Goal: Feedback & Contribution: Submit feedback/report problem

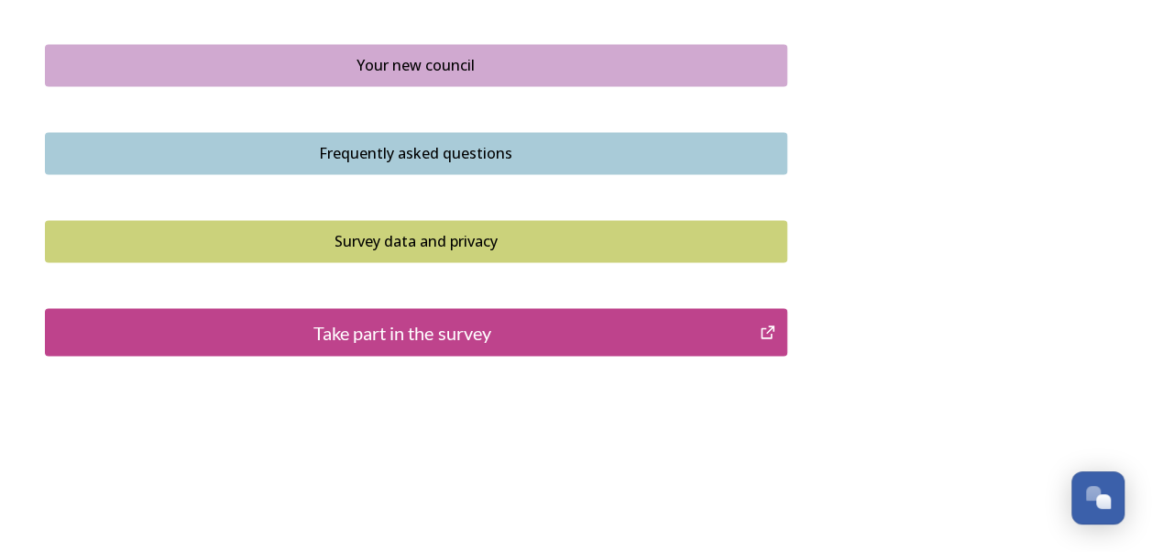
scroll to position [1415, 0]
click at [455, 330] on div "Take part in the survey" at bounding box center [403, 331] width 696 height 27
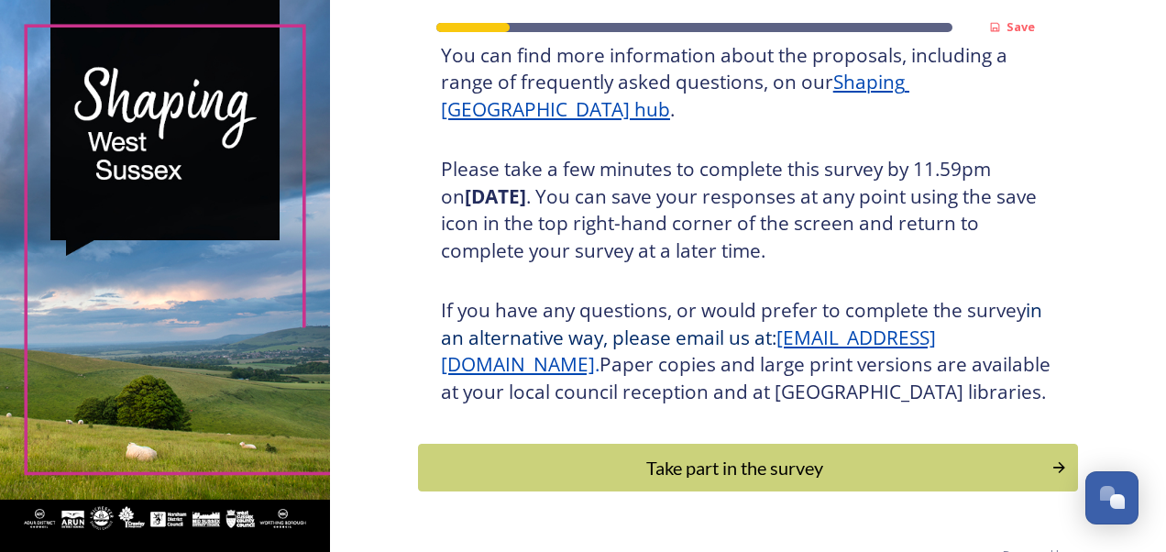
scroll to position [328, 0]
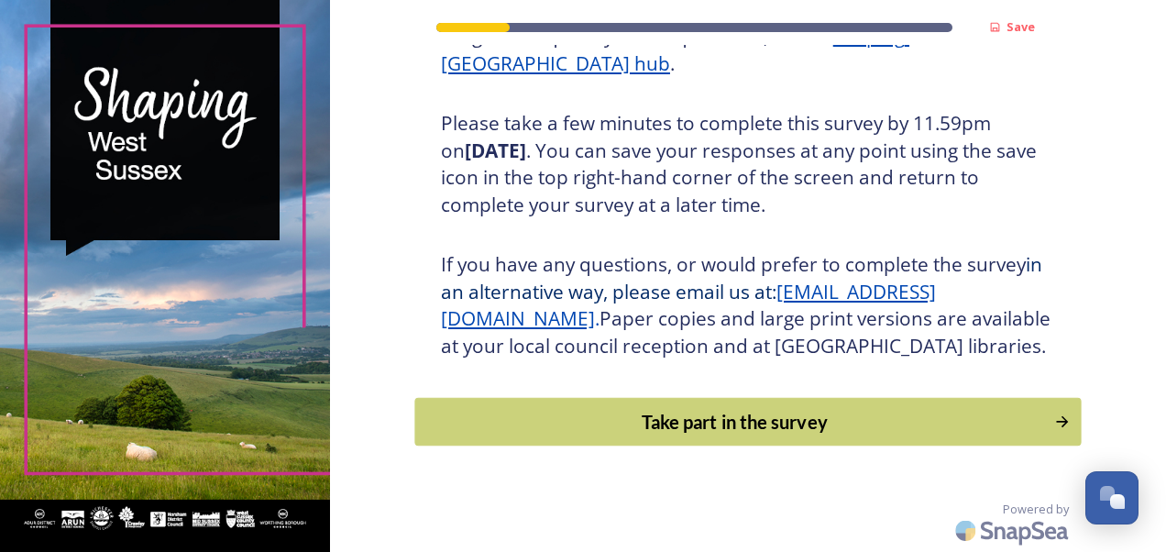
click at [689, 414] on div "Take part in the survey" at bounding box center [734, 421] width 620 height 27
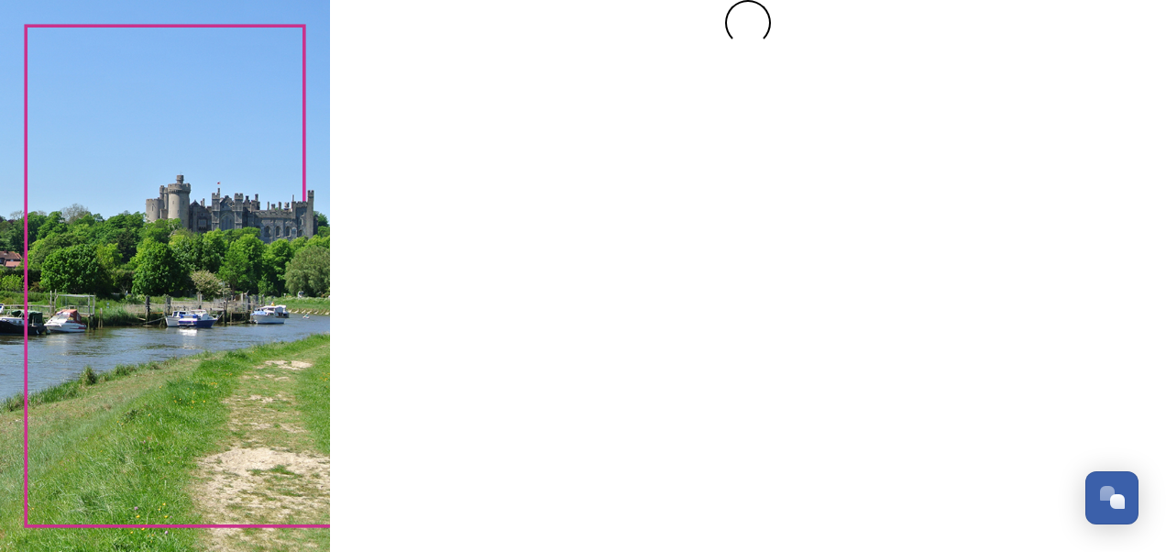
scroll to position [0, 0]
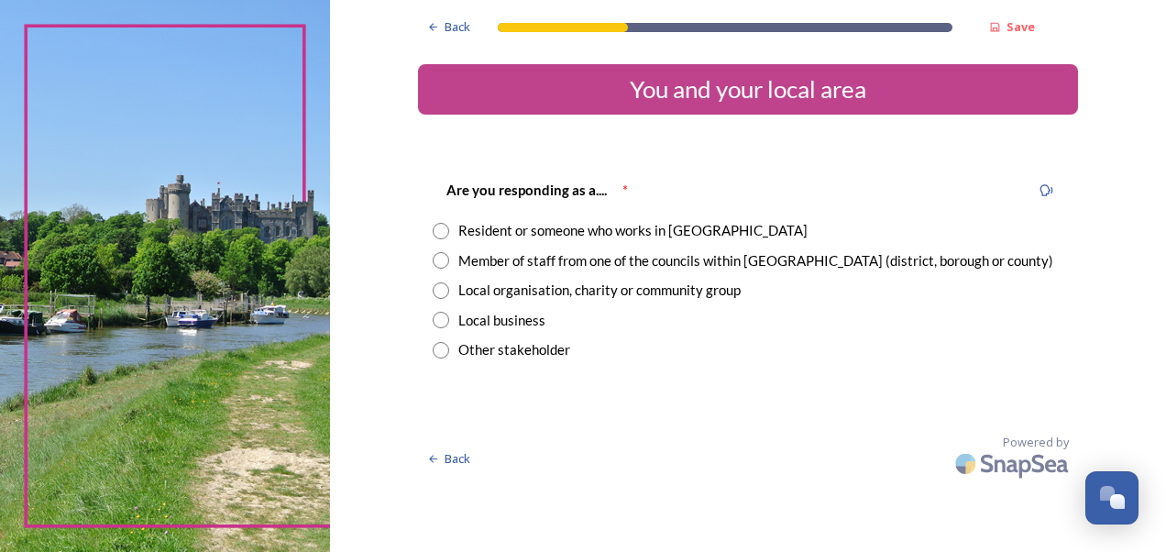
click at [459, 237] on div "Resident or someone who works in West Sussex" at bounding box center [632, 230] width 349 height 21
radio input "true"
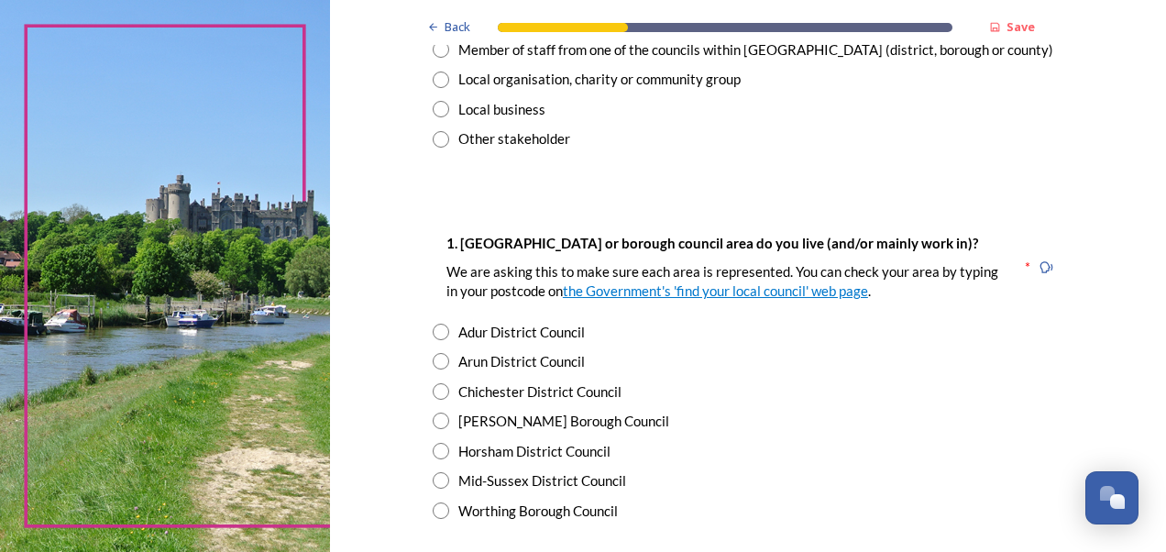
scroll to position [216, 0]
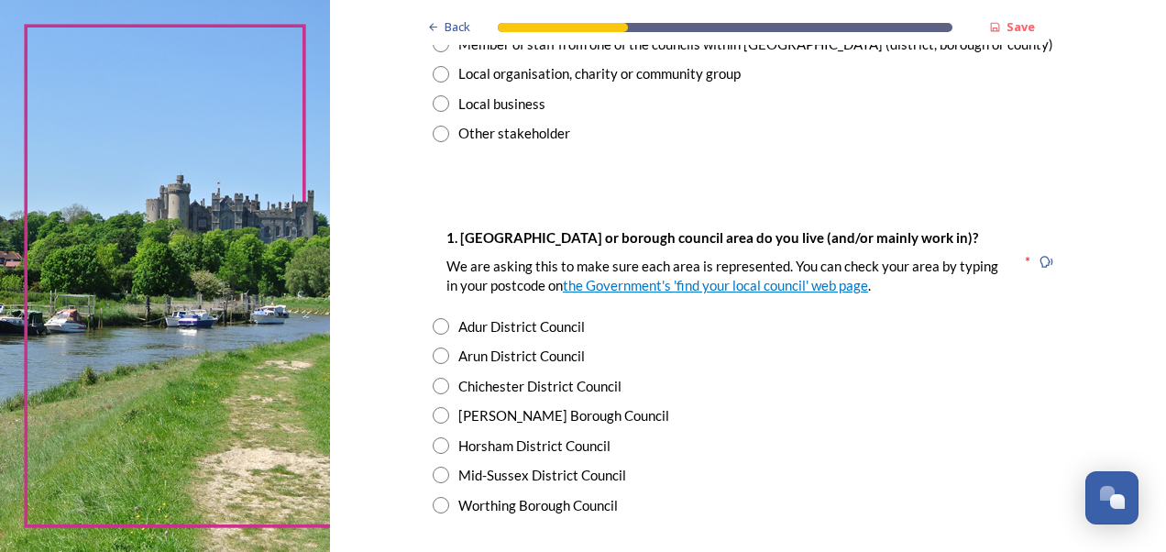
click at [434, 383] on input "radio" at bounding box center [441, 386] width 16 height 16
radio input "true"
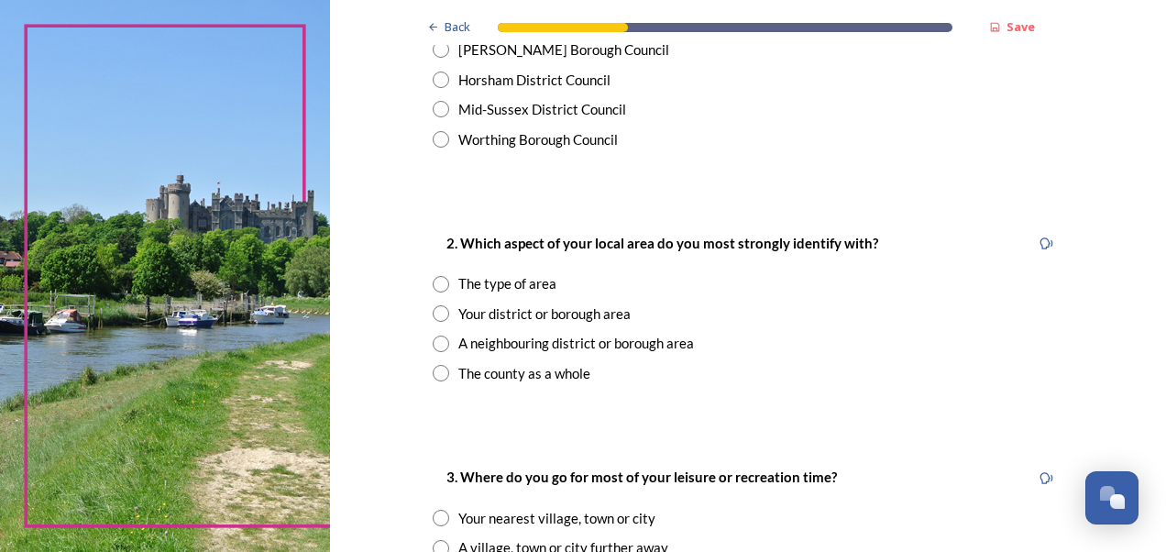
scroll to position [583, 0]
click at [438, 371] on input "radio" at bounding box center [441, 372] width 16 height 16
radio input "true"
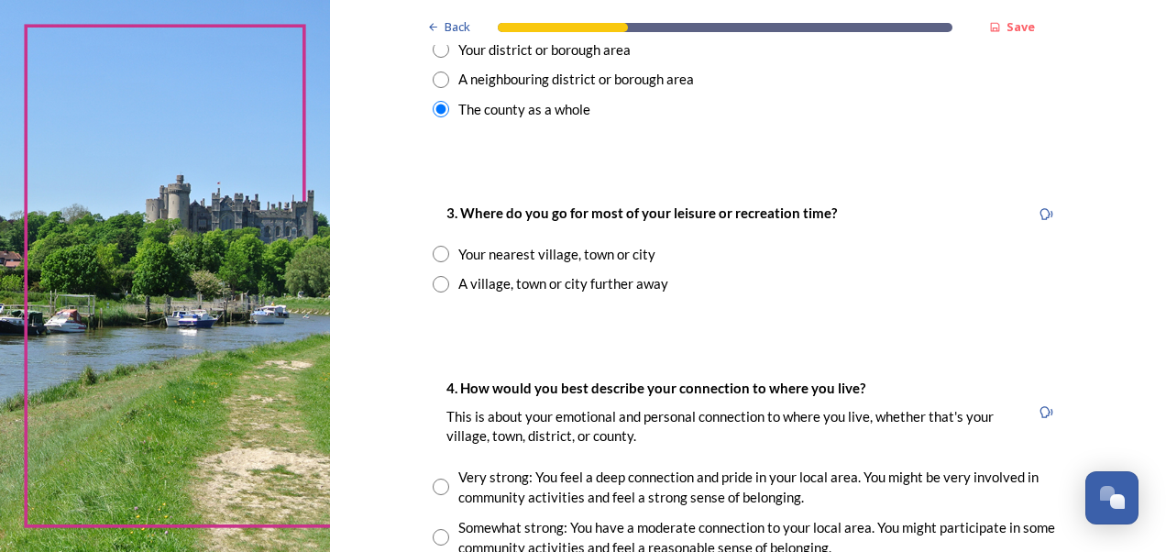
scroll to position [847, 0]
click at [438, 252] on input "radio" at bounding box center [441, 253] width 16 height 16
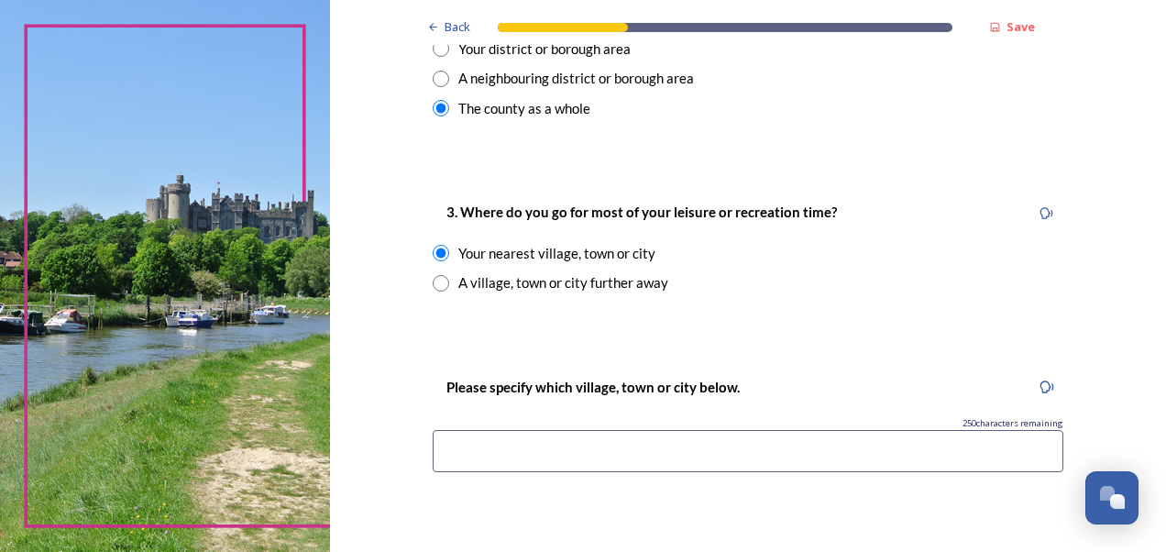
click at [436, 258] on input "radio" at bounding box center [441, 253] width 16 height 16
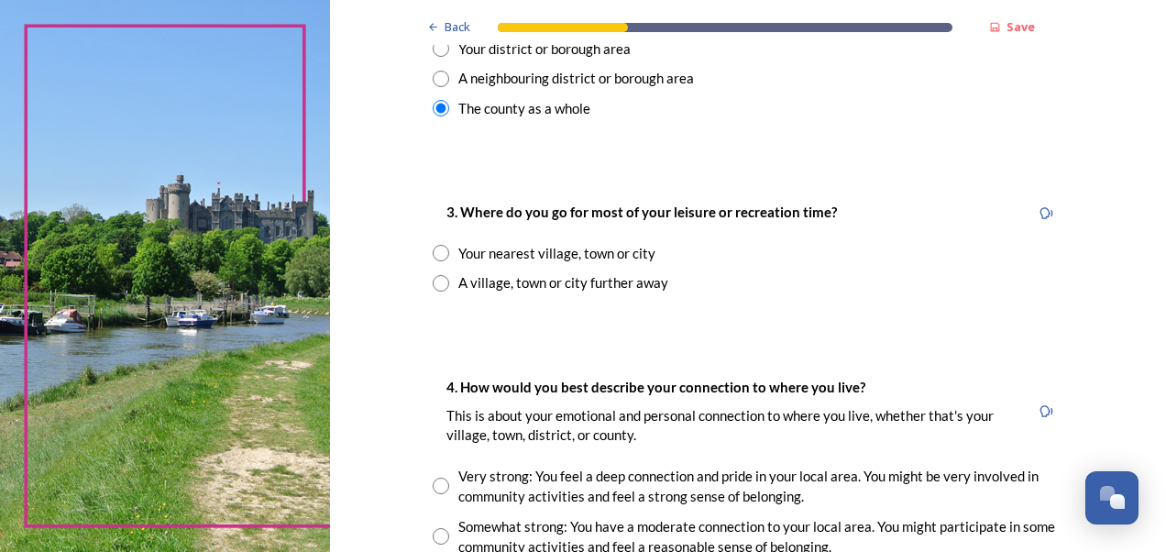
click at [434, 251] on input "radio" at bounding box center [441, 253] width 16 height 16
radio input "true"
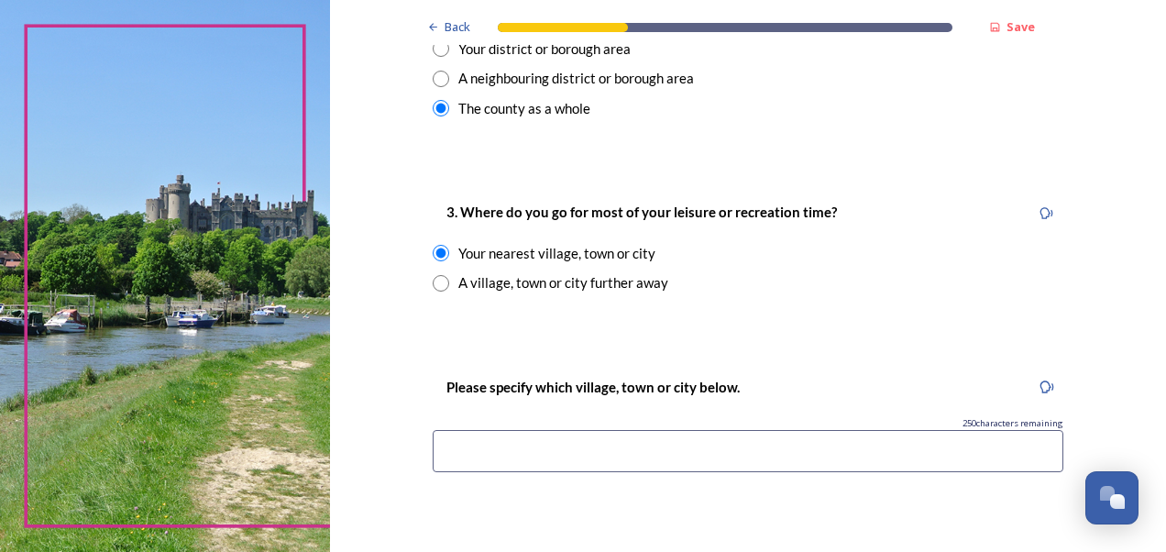
click at [636, 460] on input at bounding box center [748, 451] width 631 height 42
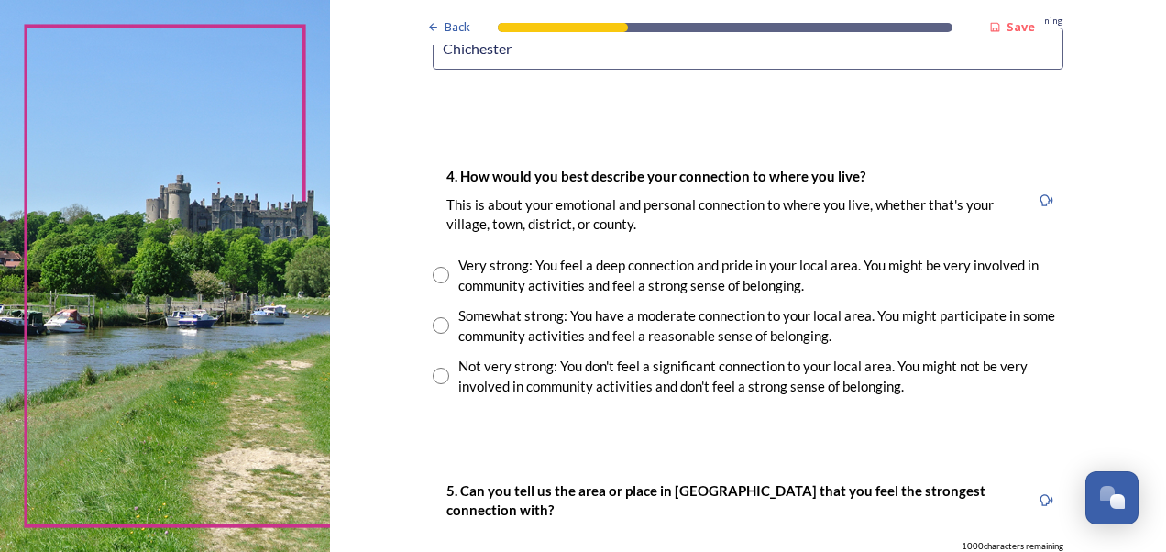
scroll to position [1254, 0]
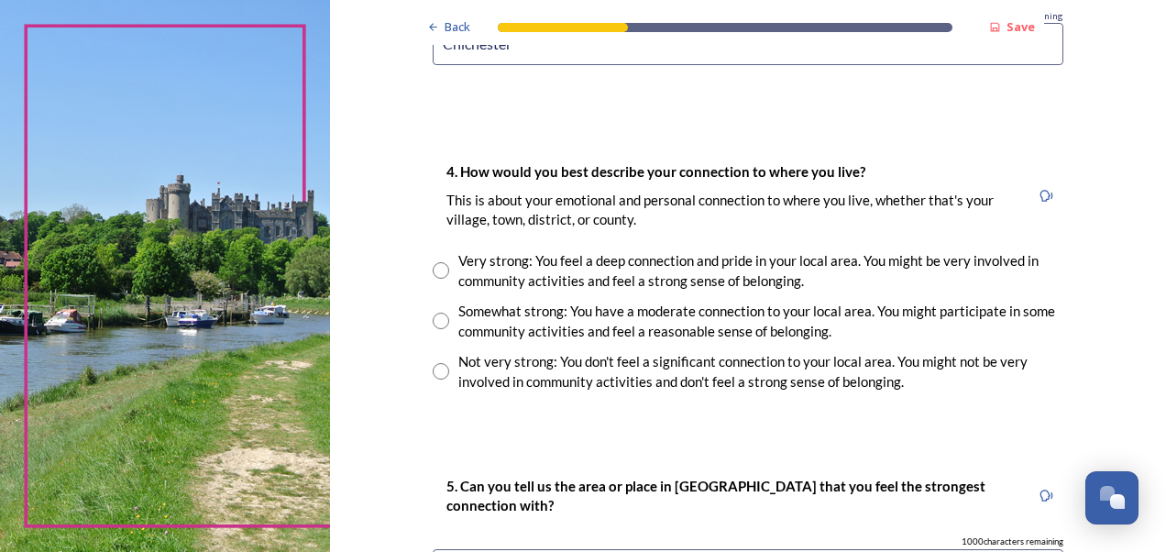
type input "Chichester"
click at [433, 324] on input "radio" at bounding box center [441, 321] width 16 height 16
radio input "true"
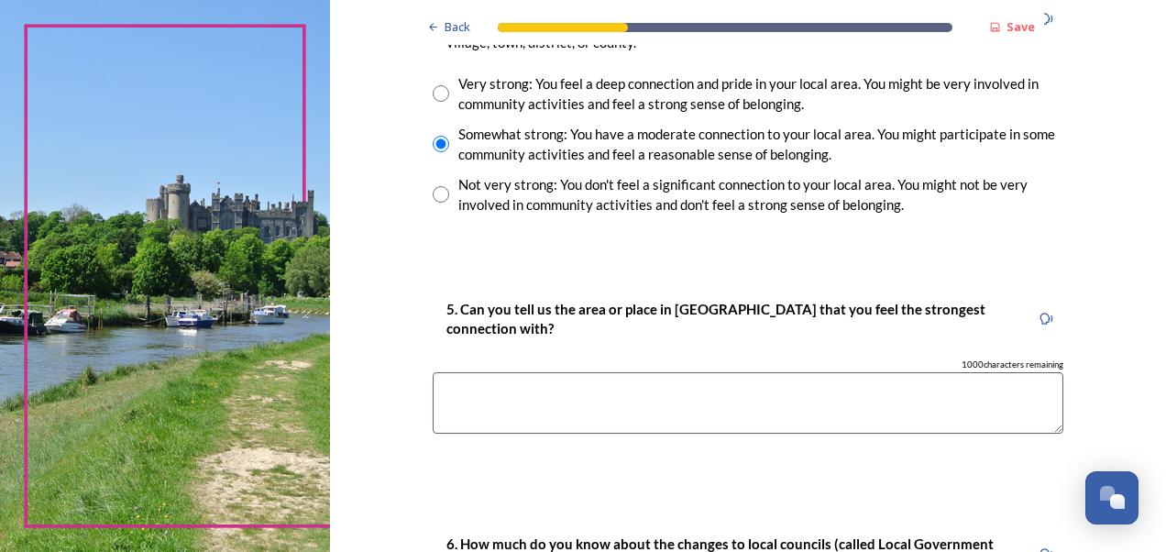
scroll to position [1434, 0]
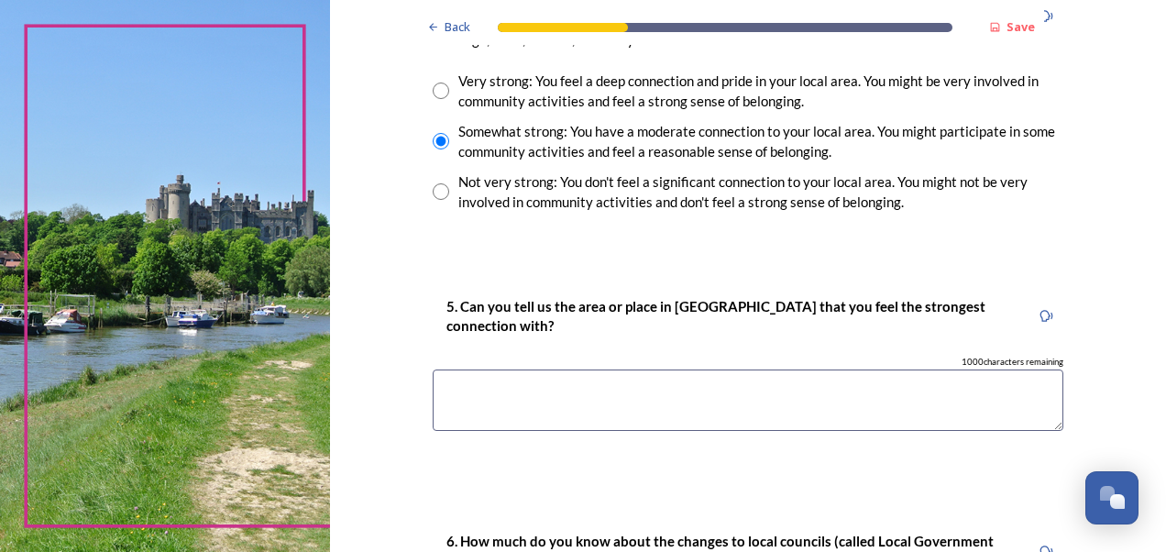
click at [568, 401] on textarea at bounding box center [748, 399] width 631 height 61
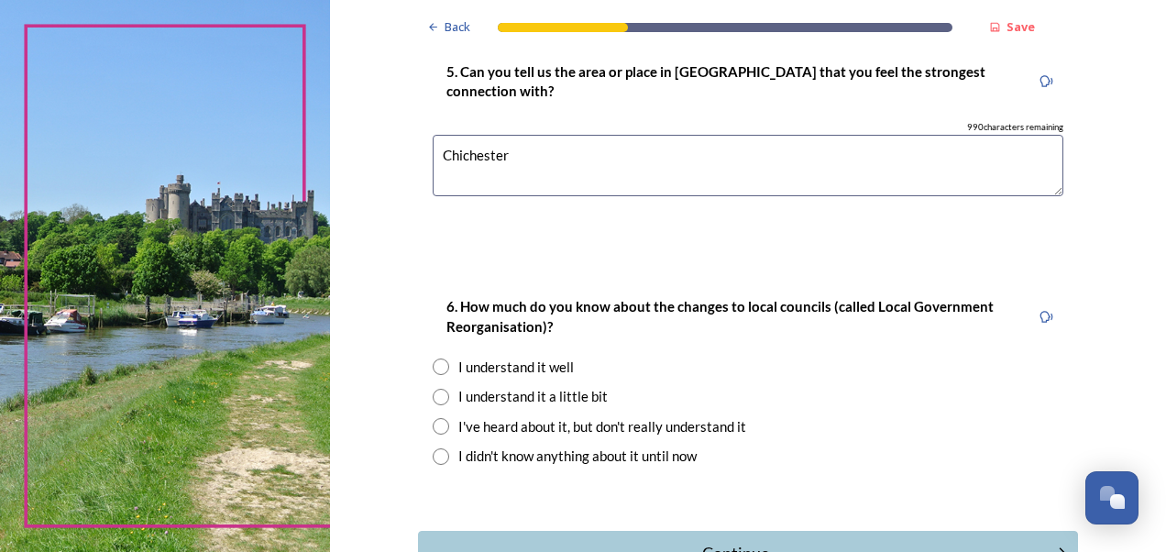
scroll to position [1734, 0]
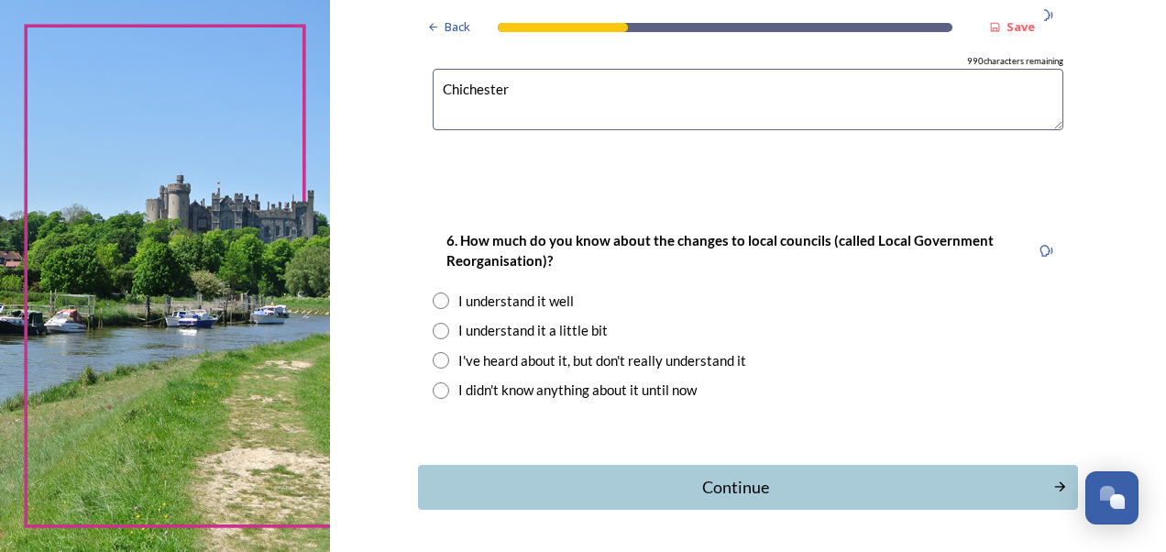
type textarea "Chichester"
click at [447, 293] on div "I understand it well" at bounding box center [748, 301] width 631 height 21
radio input "true"
click at [642, 478] on div "Continue" at bounding box center [734, 487] width 621 height 25
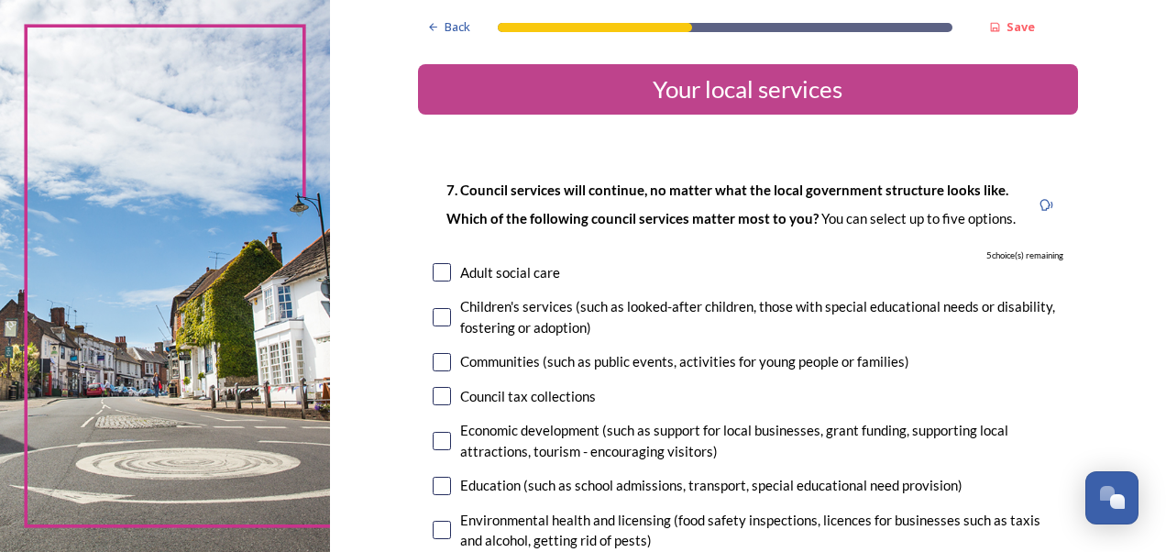
scroll to position [53, 0]
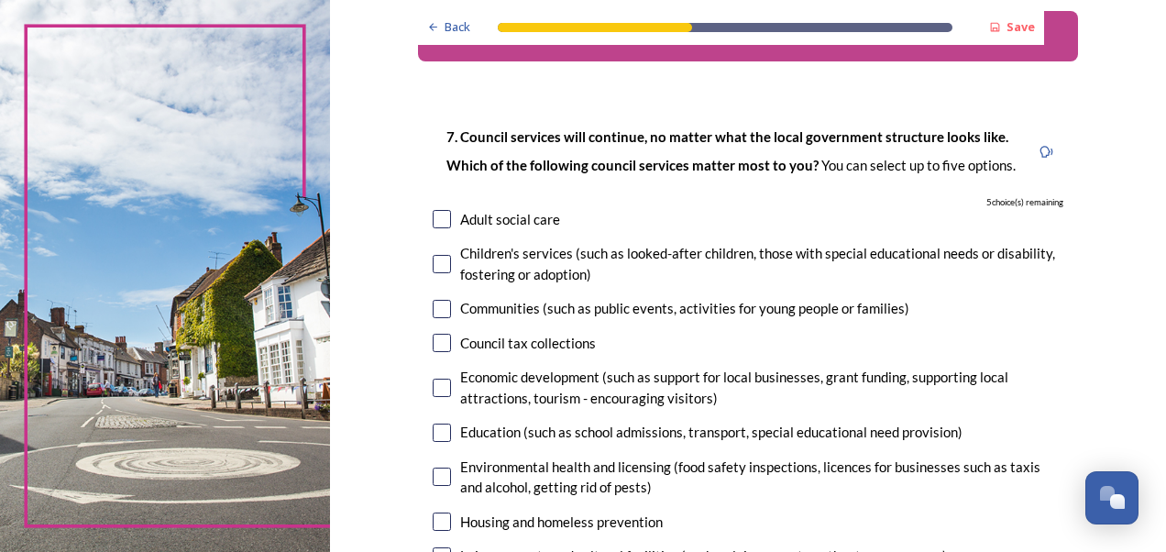
click at [433, 210] on input "checkbox" at bounding box center [442, 219] width 18 height 18
checkbox input "true"
click at [439, 264] on input "checkbox" at bounding box center [442, 264] width 18 height 18
checkbox input "true"
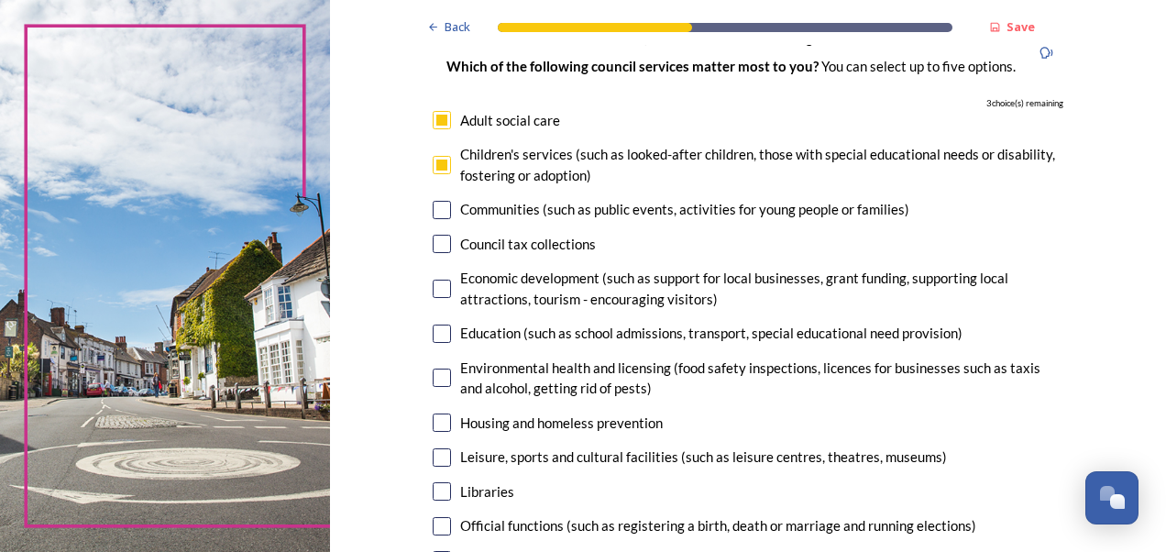
scroll to position [151, 0]
click at [440, 251] on input "checkbox" at bounding box center [442, 245] width 18 height 18
checkbox input "true"
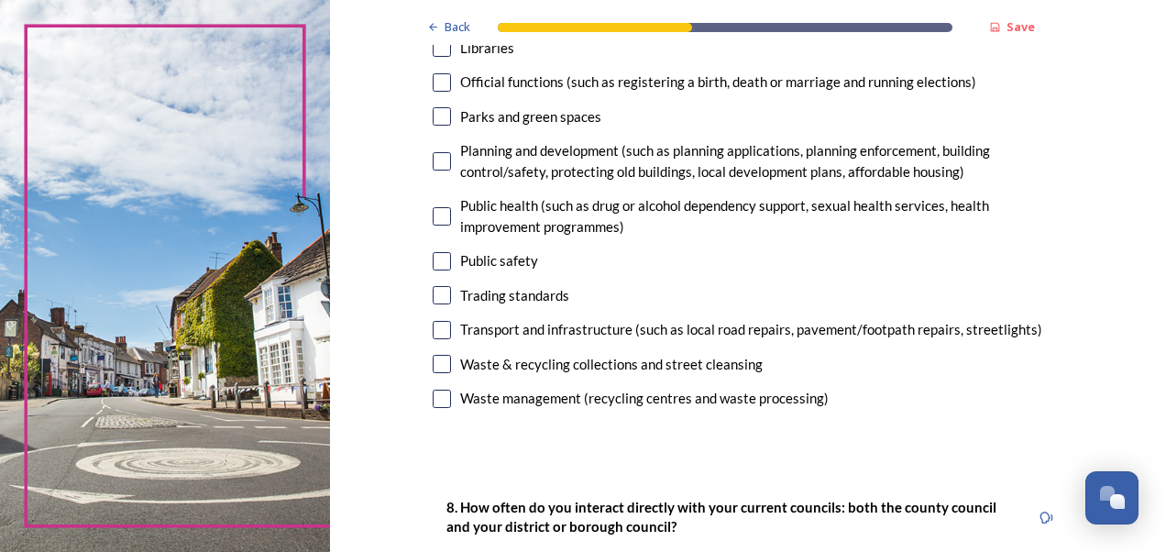
scroll to position [597, 0]
click at [437, 366] on input "checkbox" at bounding box center [442, 363] width 18 height 18
checkbox input "true"
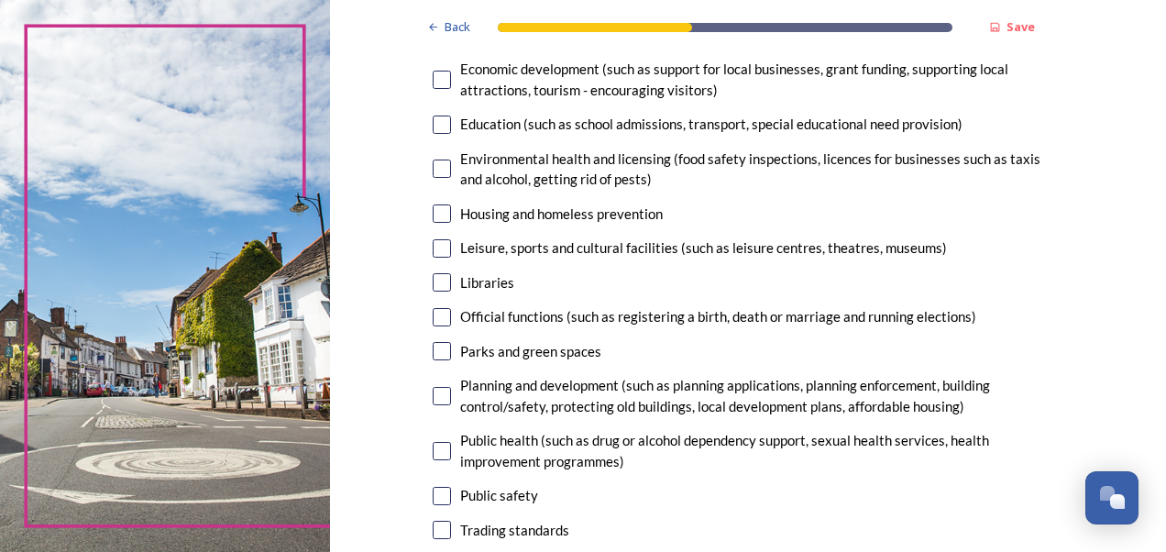
scroll to position [383, 0]
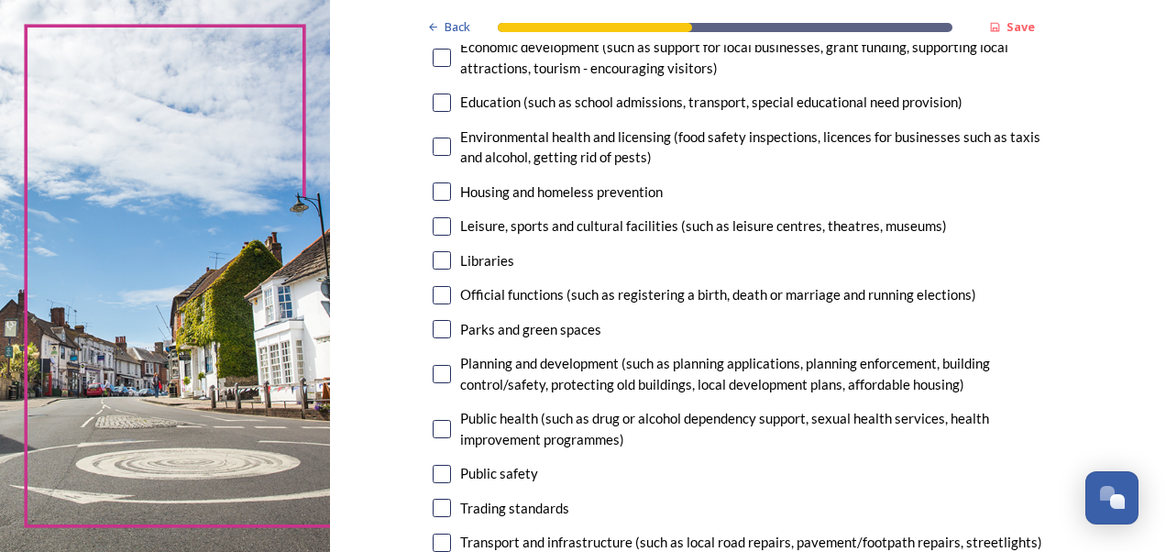
click at [434, 225] on input "checkbox" at bounding box center [442, 226] width 18 height 18
checkbox input "true"
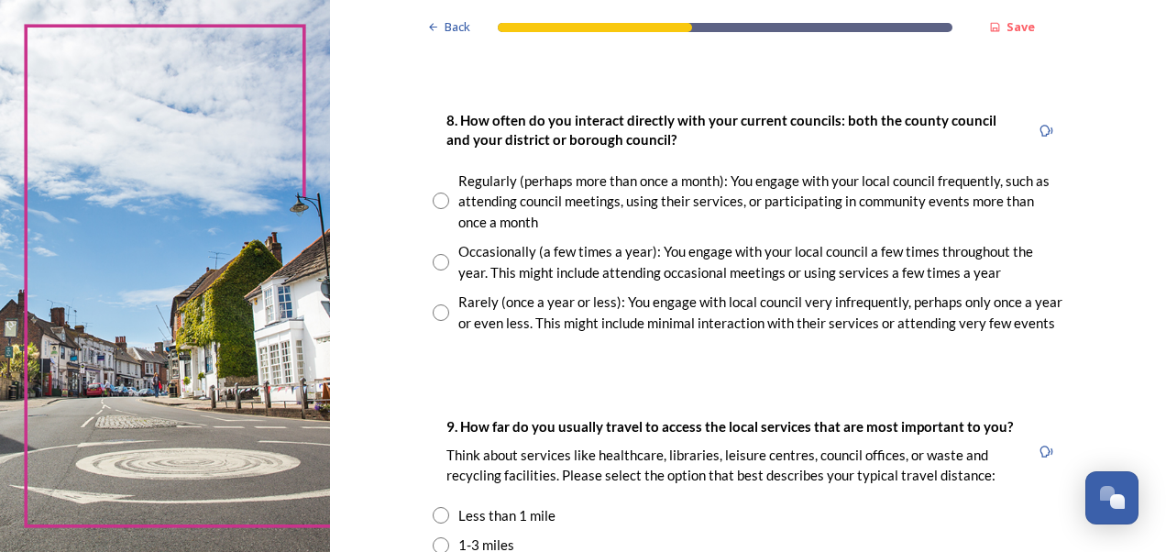
scroll to position [985, 0]
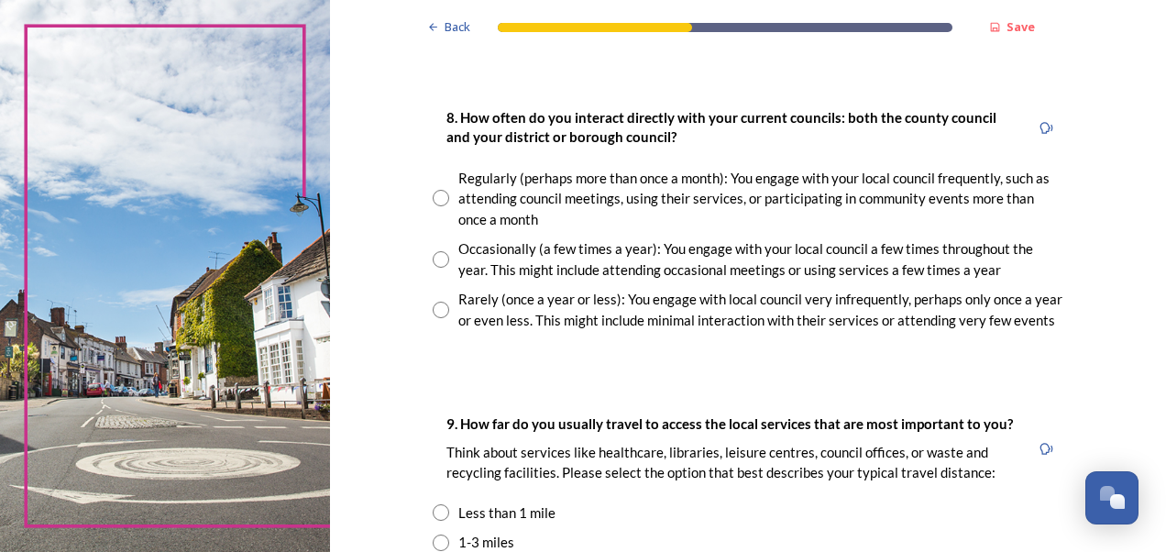
click at [433, 201] on input "radio" at bounding box center [441, 198] width 16 height 16
radio input "true"
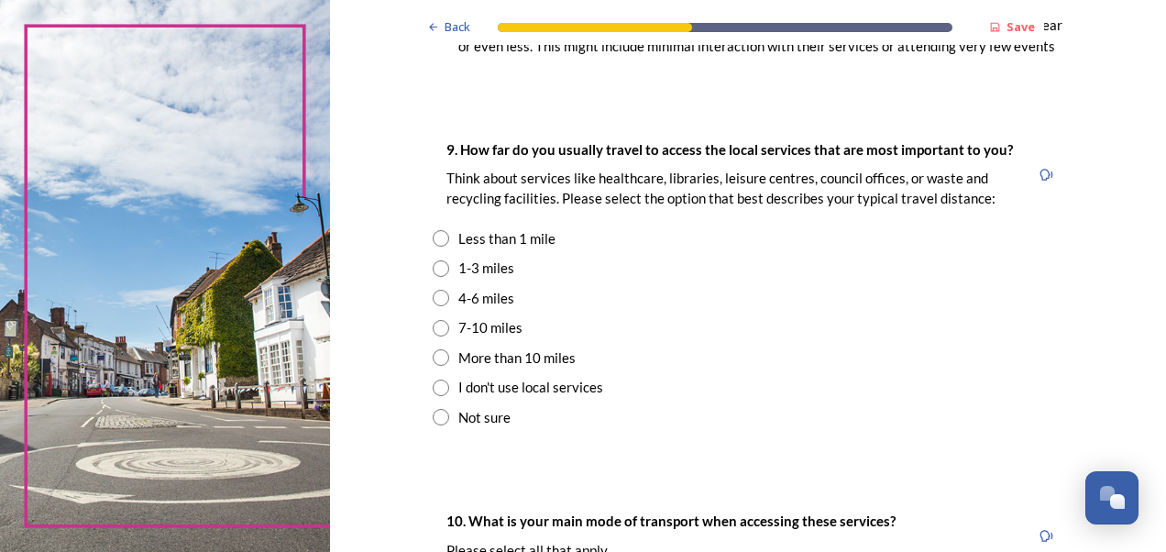
scroll to position [1302, 0]
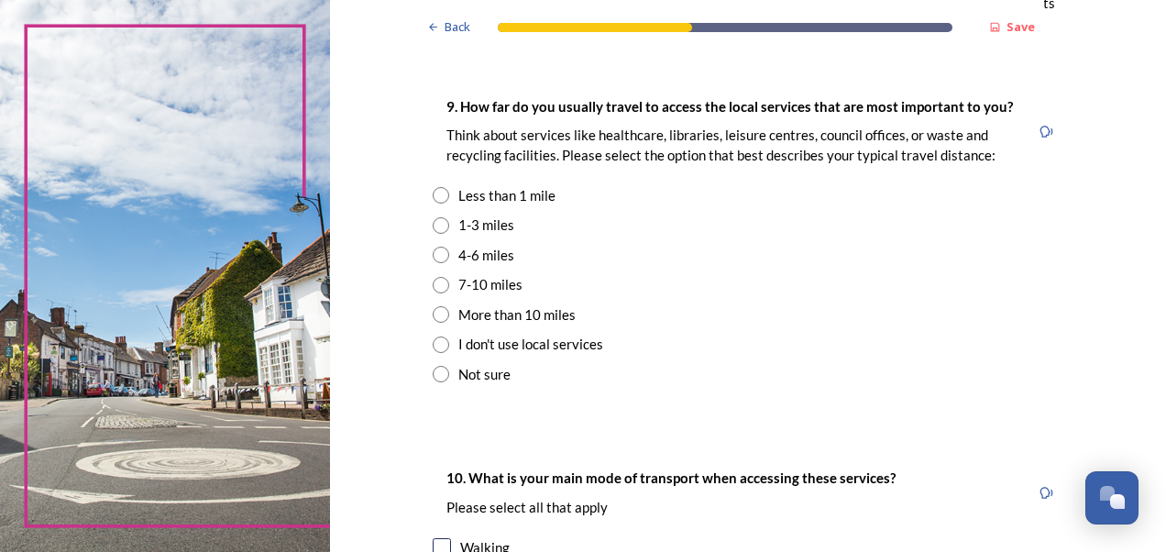
click at [434, 191] on input "radio" at bounding box center [441, 195] width 16 height 16
radio input "true"
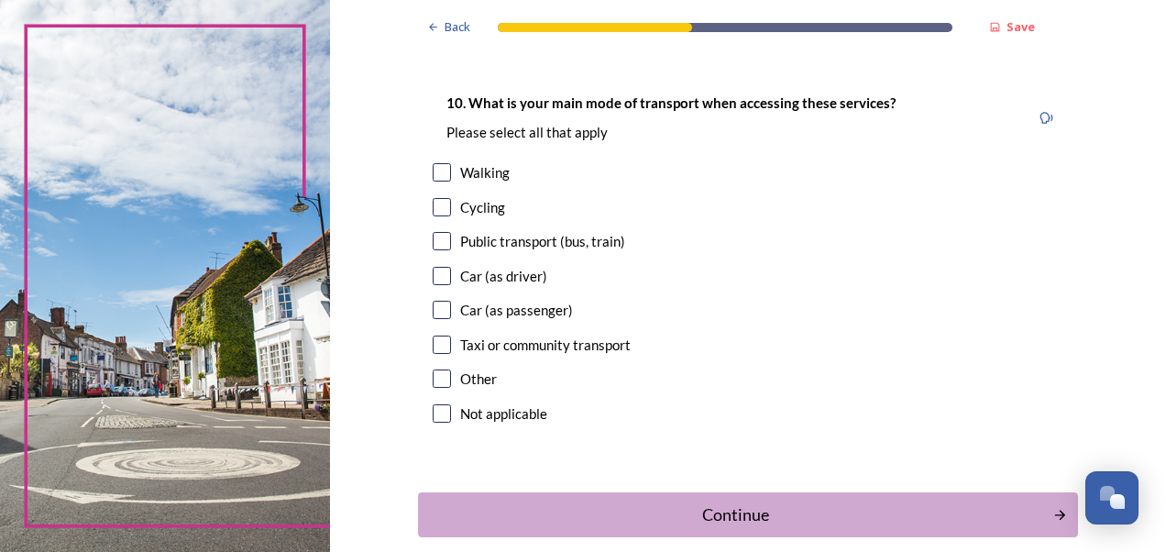
scroll to position [1678, 0]
click at [442, 172] on input "checkbox" at bounding box center [442, 171] width 18 height 18
checkbox input "true"
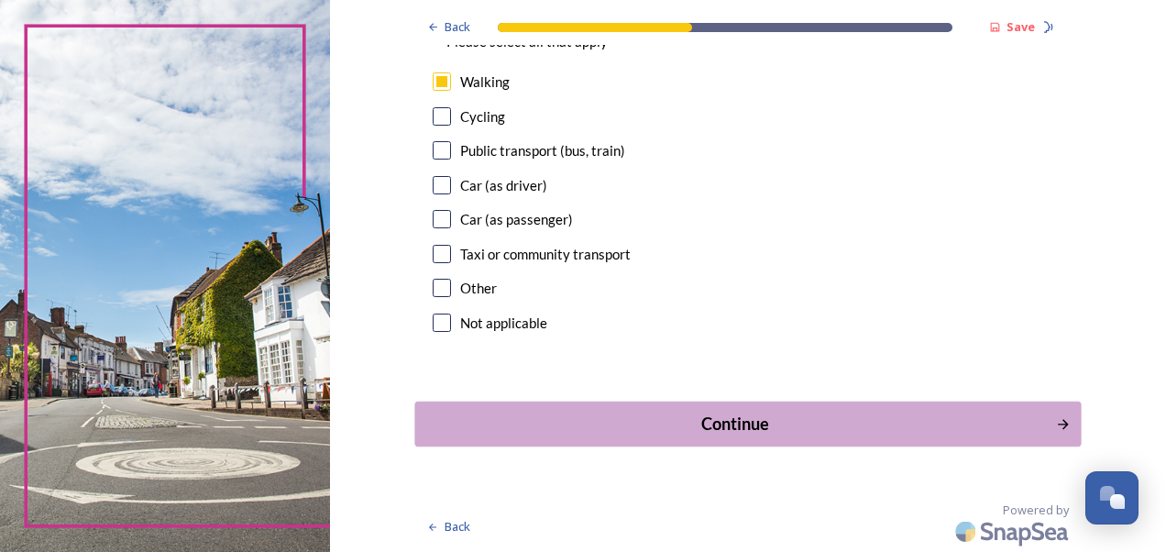
click at [709, 422] on div "Continue" at bounding box center [734, 424] width 621 height 25
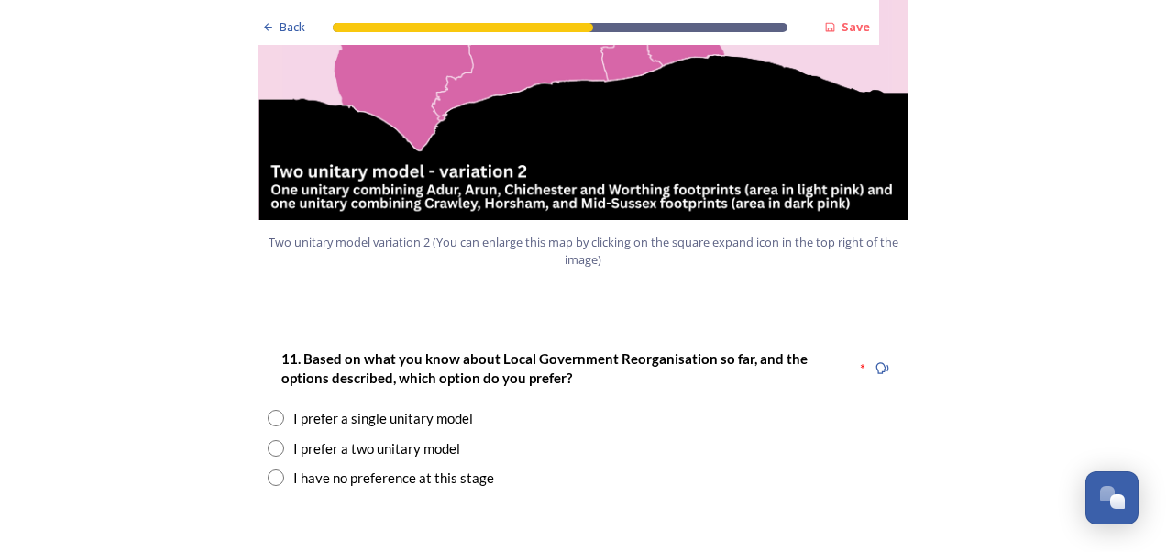
scroll to position [2218, 0]
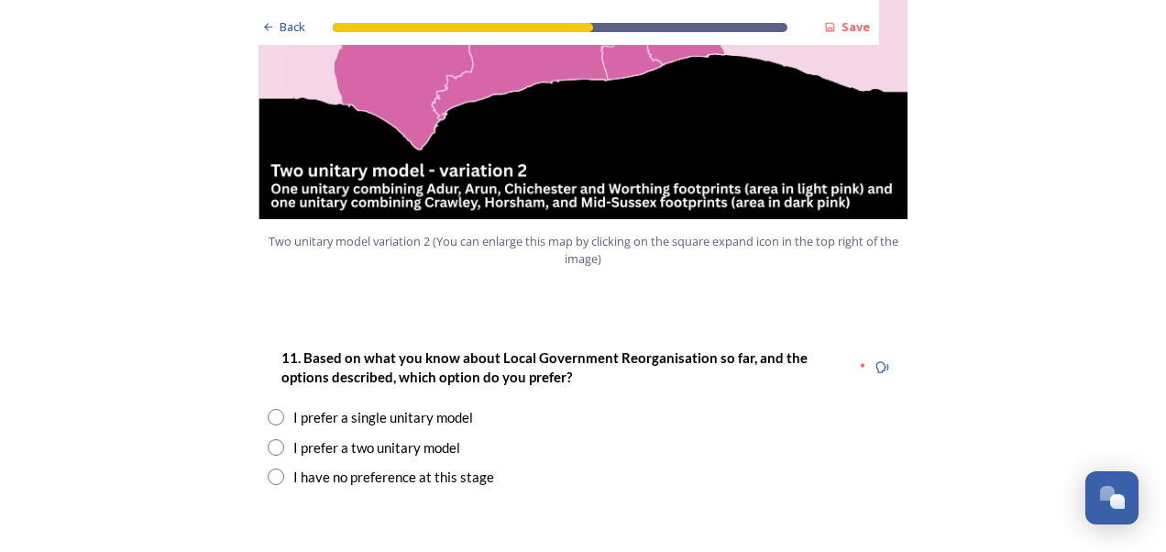
click at [394, 348] on div "11. Based on what you know about Local Government Reorganisation so far, and th…" at bounding box center [583, 417] width 660 height 178
click at [270, 409] on input "radio" at bounding box center [276, 417] width 16 height 16
radio input "true"
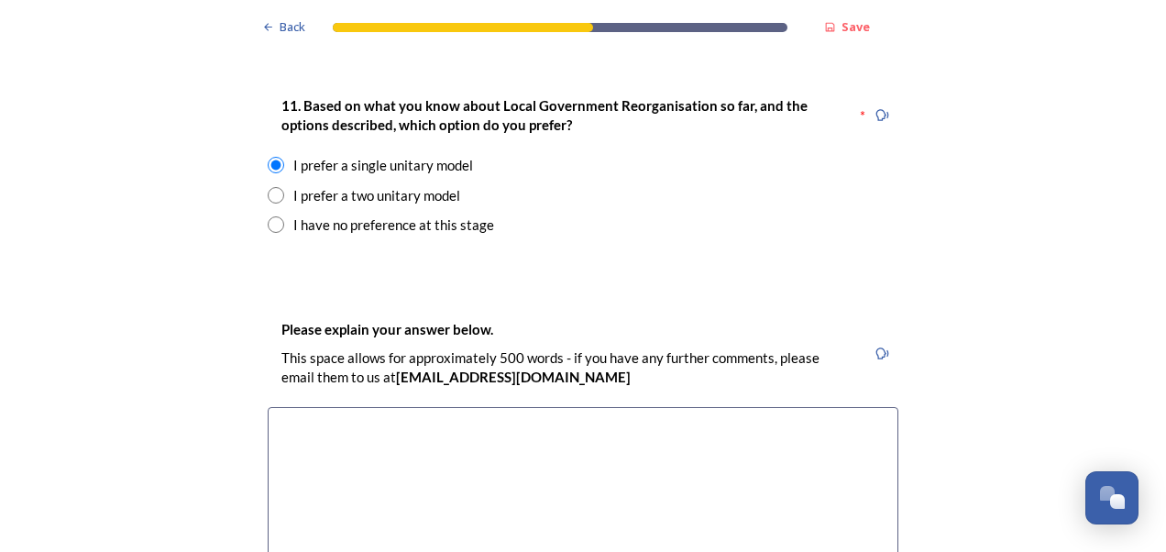
scroll to position [2471, 0]
click at [420, 406] on textarea at bounding box center [583, 509] width 631 height 206
type textarea "M"
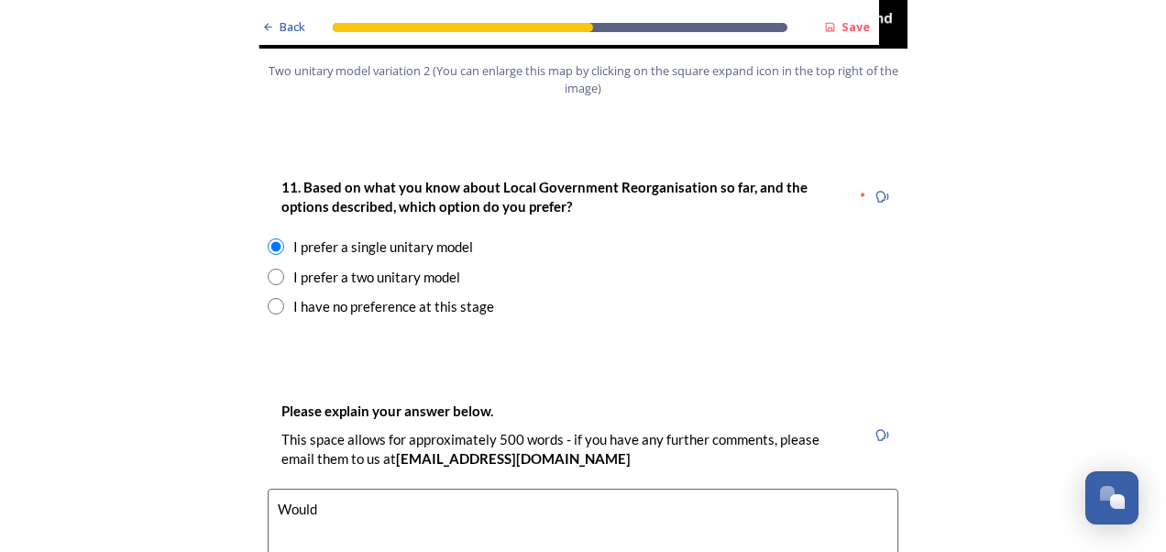
scroll to position [2388, 0]
type textarea "W"
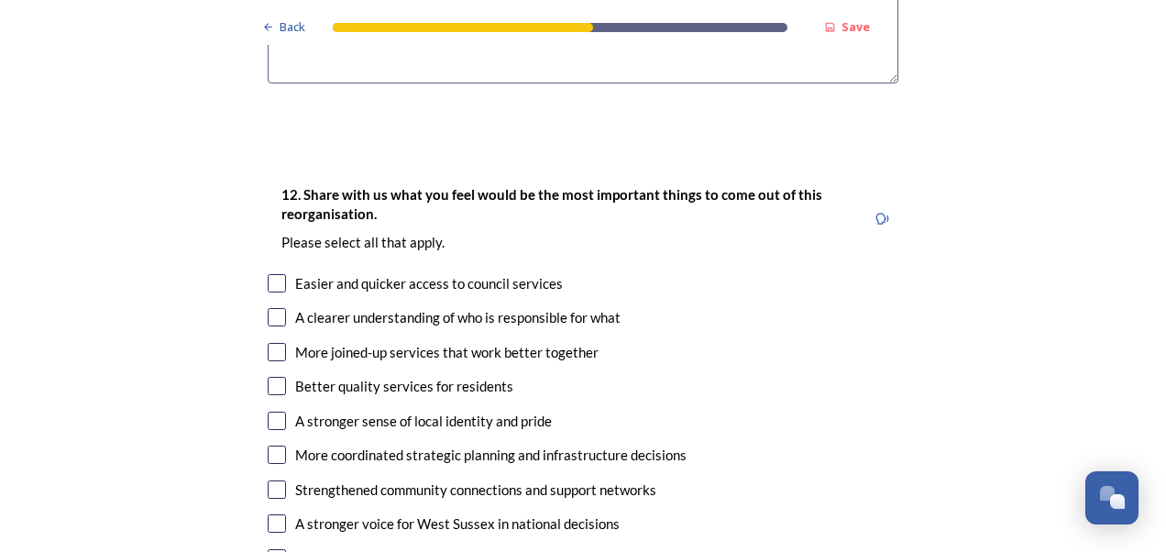
scroll to position [3002, 0]
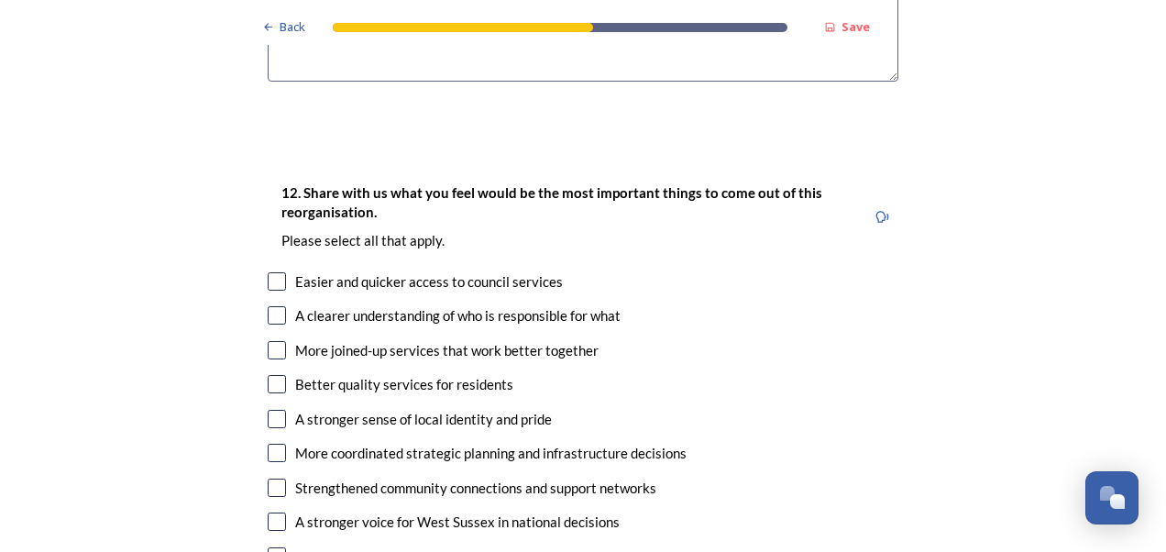
type textarea "A single unitary would make greater savings for council tax payers. Also allows…"
click at [273, 272] on input "checkbox" at bounding box center [277, 281] width 18 height 18
checkbox input "true"
click at [268, 273] on div "12. Share with us what you feel would be the most important things to come out …" at bounding box center [583, 410] width 660 height 495
click at [268, 306] on input "checkbox" at bounding box center [277, 315] width 18 height 18
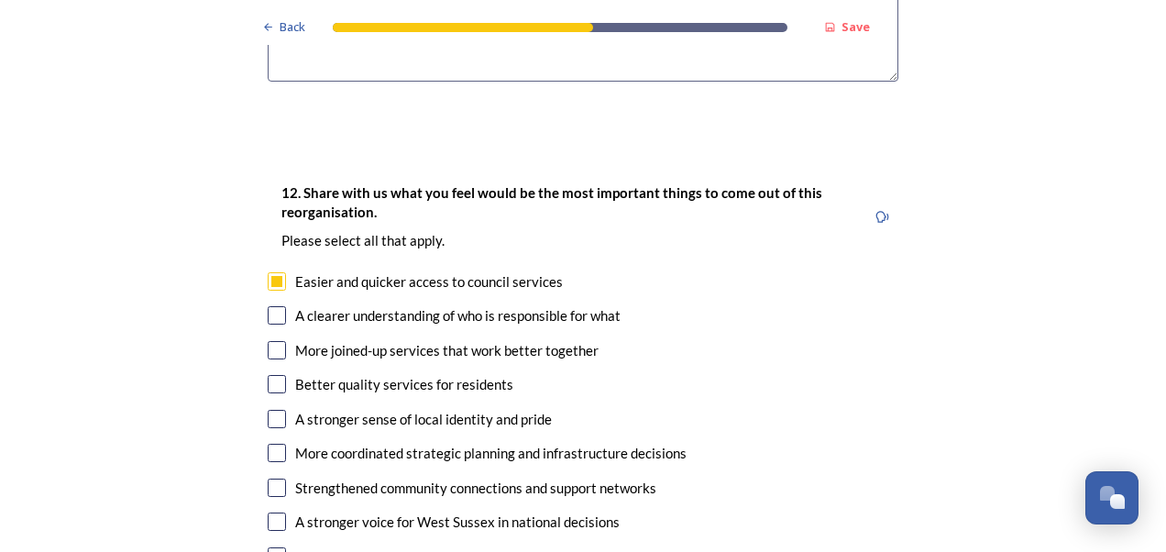
checkbox input "true"
click at [268, 341] on input "checkbox" at bounding box center [277, 350] width 18 height 18
checkbox input "true"
click at [271, 375] on input "checkbox" at bounding box center [277, 384] width 18 height 18
checkbox input "true"
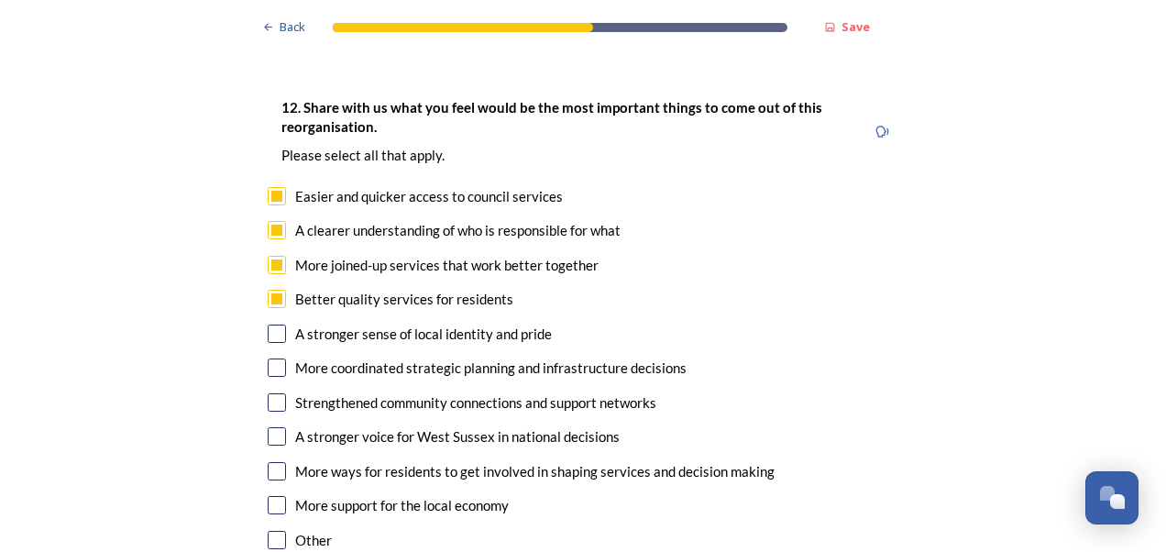
scroll to position [3089, 0]
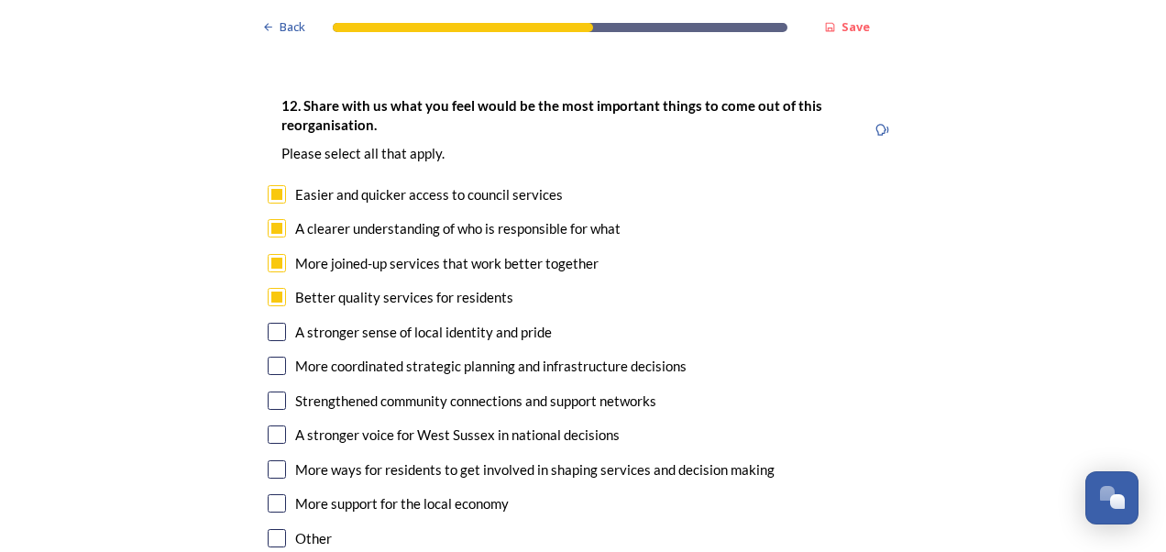
click at [269, 357] on input "checkbox" at bounding box center [277, 366] width 18 height 18
checkbox input "true"
click at [269, 425] on input "checkbox" at bounding box center [277, 434] width 18 height 18
checkbox input "true"
click at [274, 494] on input "checkbox" at bounding box center [277, 503] width 18 height 18
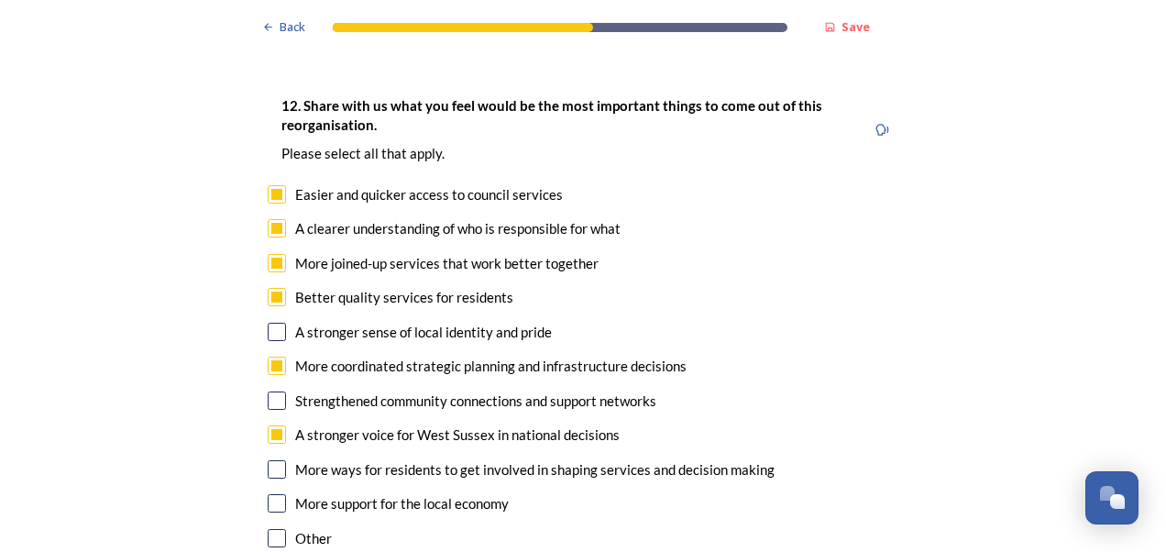
checkbox input "true"
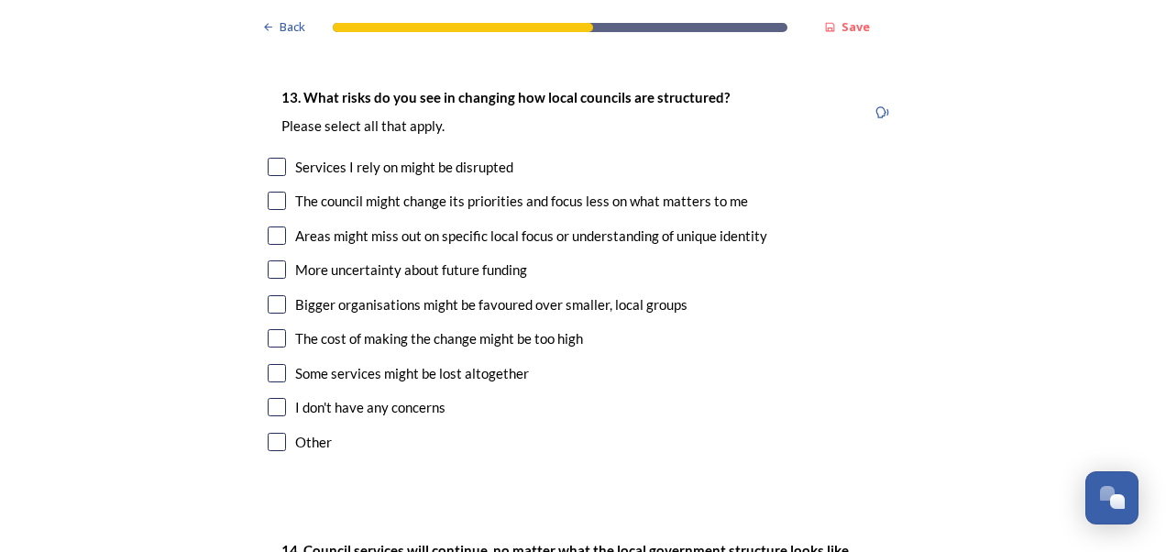
scroll to position [3639, 0]
click at [271, 225] on input "checkbox" at bounding box center [277, 234] width 18 height 18
checkbox input "true"
click at [269, 157] on input "checkbox" at bounding box center [277, 166] width 18 height 18
checkbox input "true"
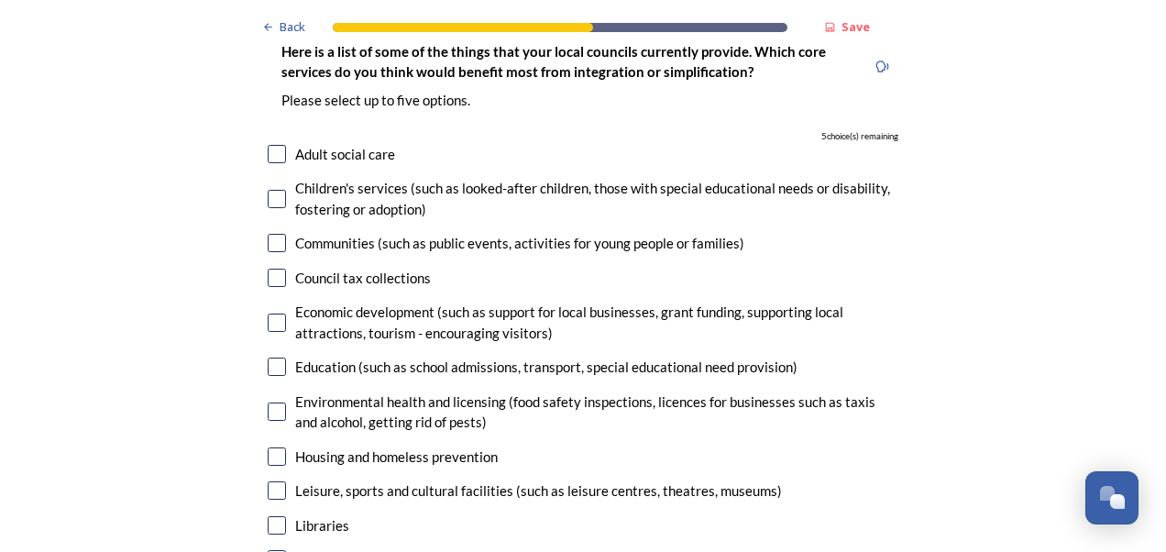
scroll to position [4171, 0]
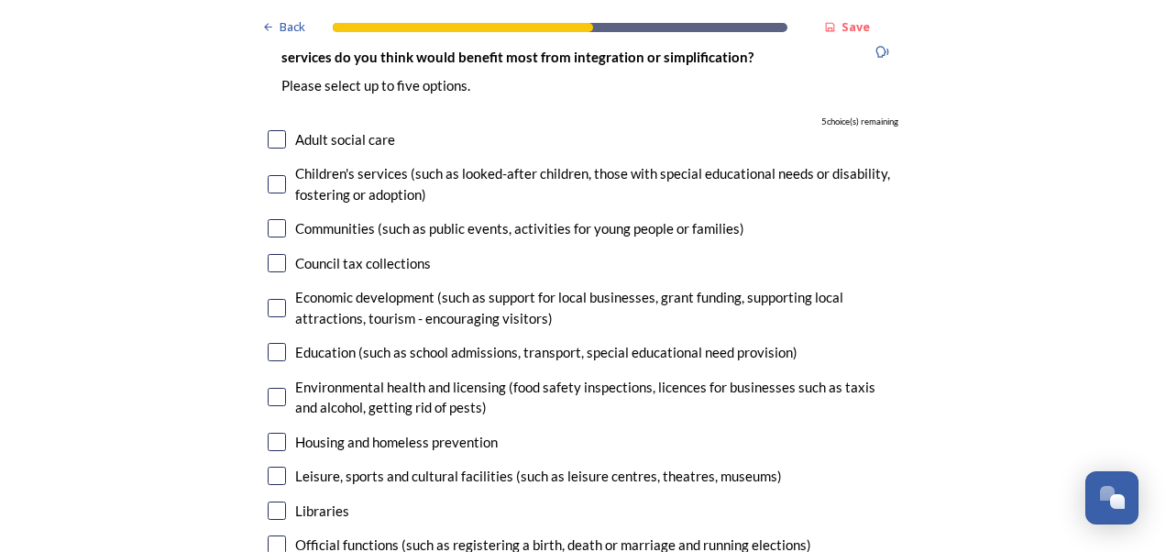
click at [268, 254] on input "checkbox" at bounding box center [277, 263] width 18 height 18
checkbox input "true"
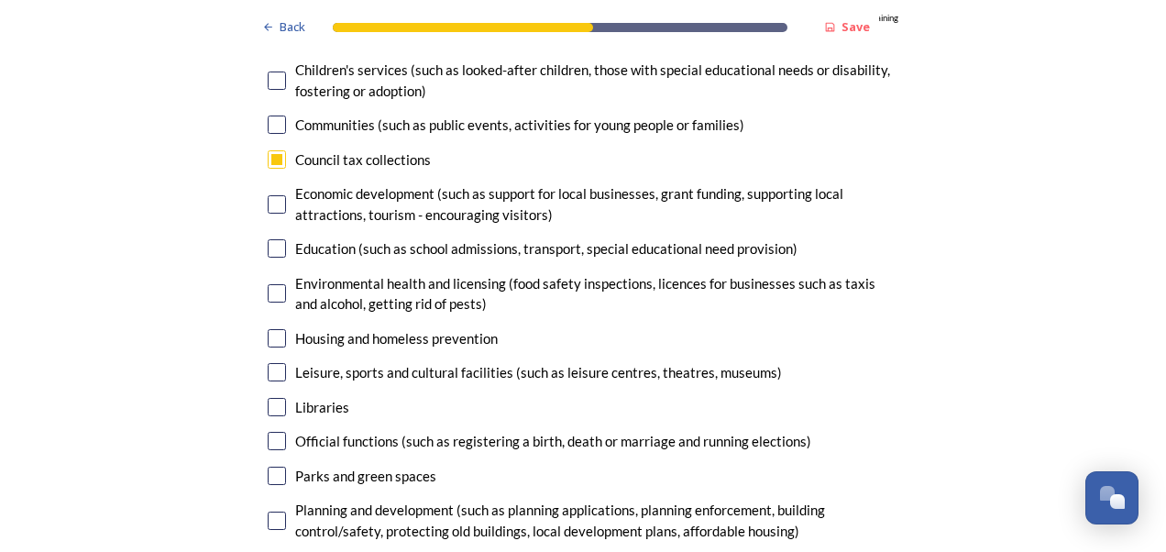
scroll to position [4275, 0]
click at [272, 283] on input "checkbox" at bounding box center [277, 292] width 18 height 18
checkbox input "true"
click at [269, 328] on input "checkbox" at bounding box center [277, 337] width 18 height 18
checkbox input "true"
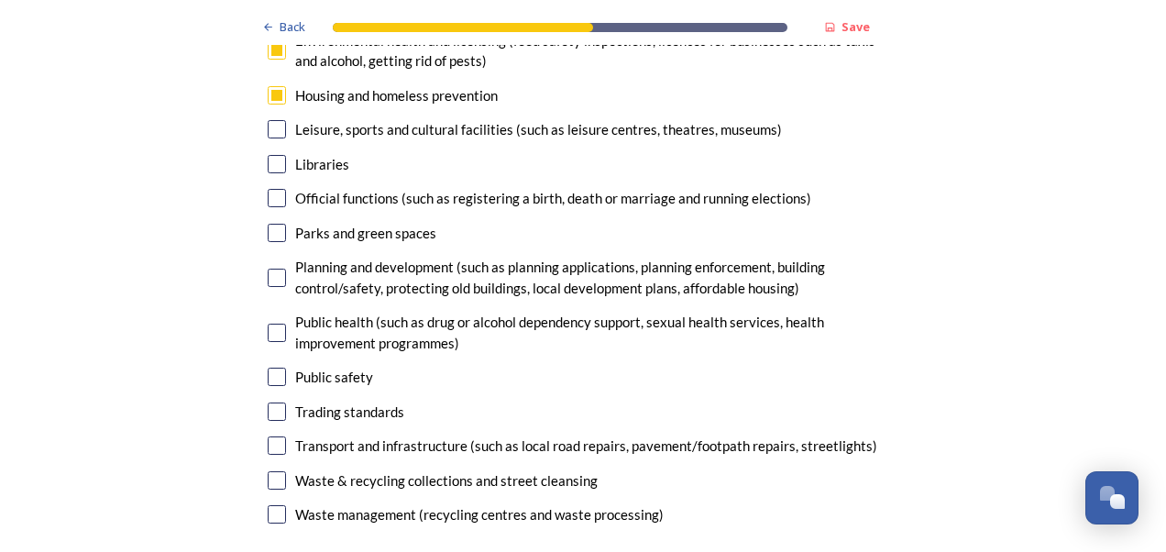
scroll to position [4518, 0]
click at [271, 268] on input "checkbox" at bounding box center [277, 277] width 18 height 18
checkbox input "true"
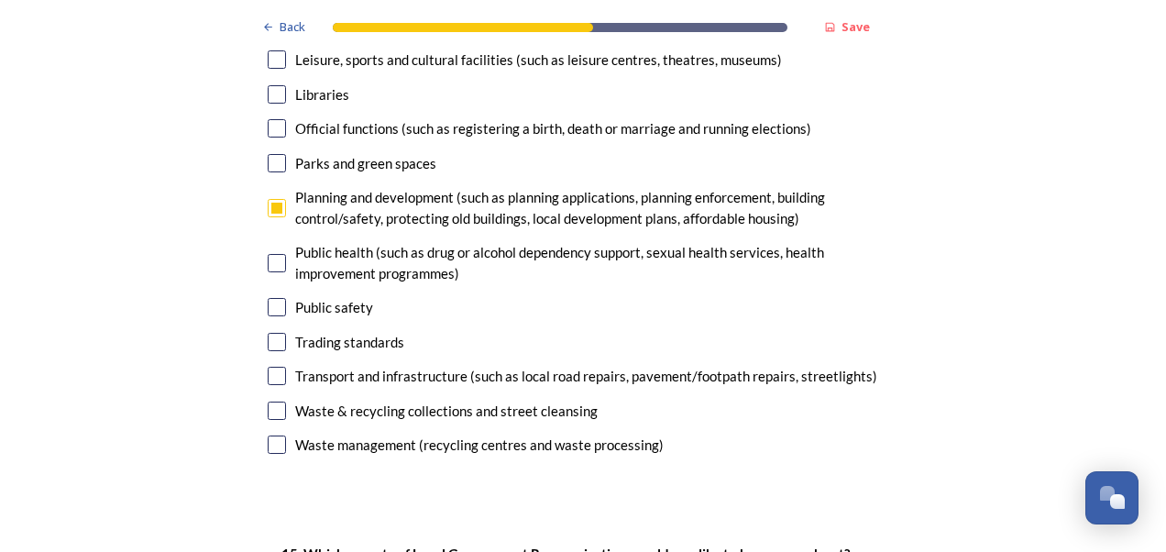
scroll to position [4588, 0]
click at [271, 401] on input "checkbox" at bounding box center [277, 410] width 18 height 18
checkbox input "true"
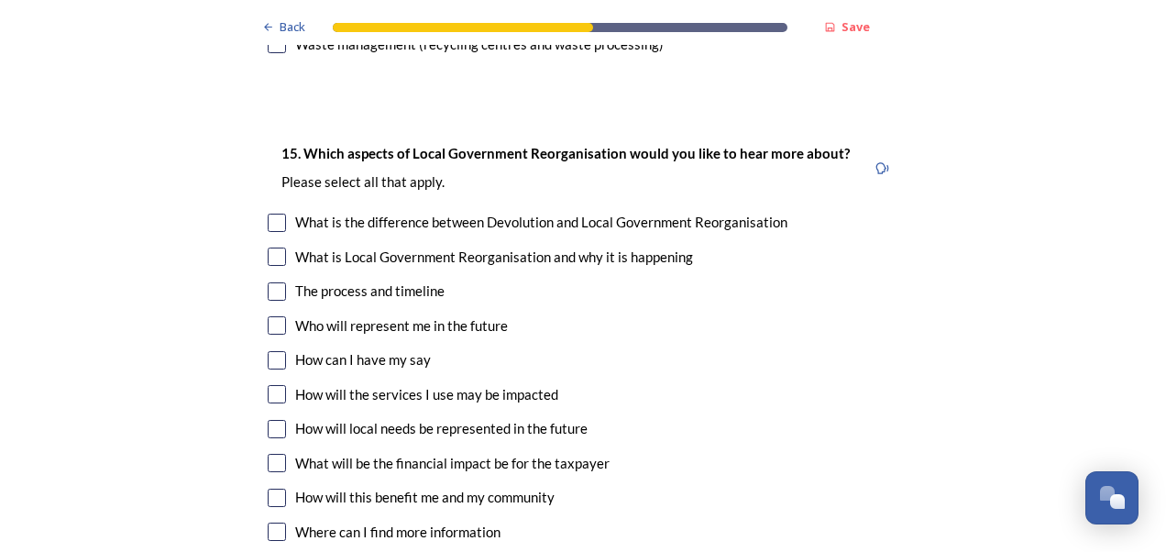
scroll to position [5027, 0]
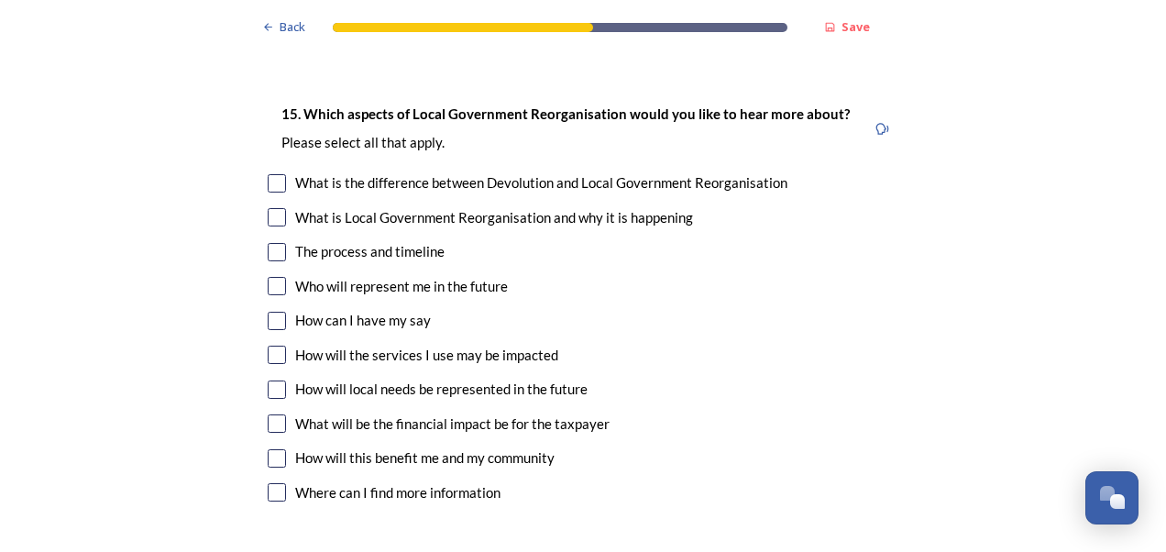
click at [275, 346] on input "checkbox" at bounding box center [277, 355] width 18 height 18
checkbox input "true"
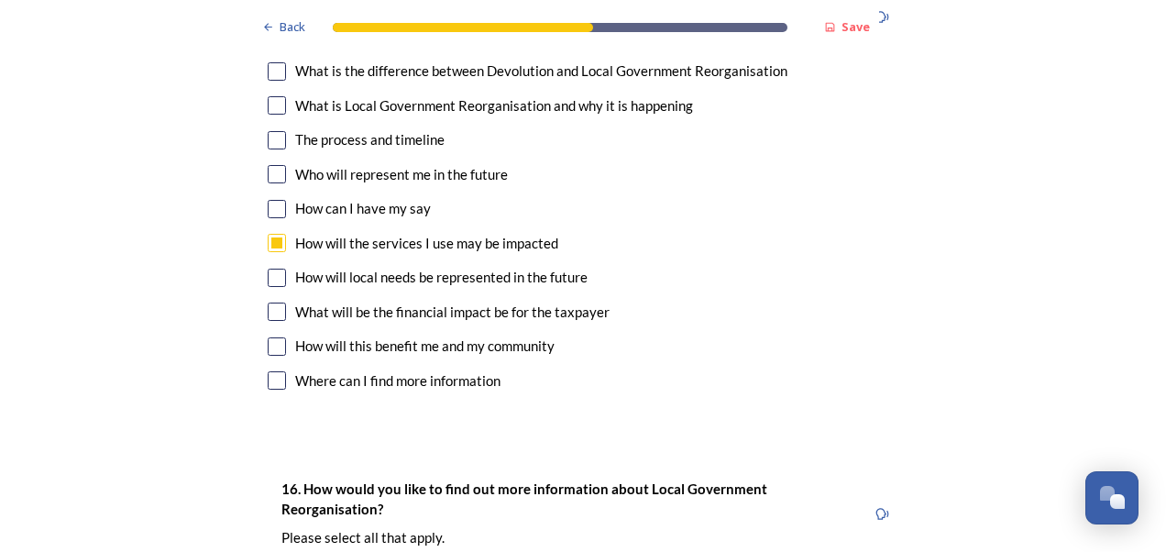
scroll to position [5139, 0]
click at [275, 302] on input "checkbox" at bounding box center [277, 311] width 18 height 18
checkbox input "true"
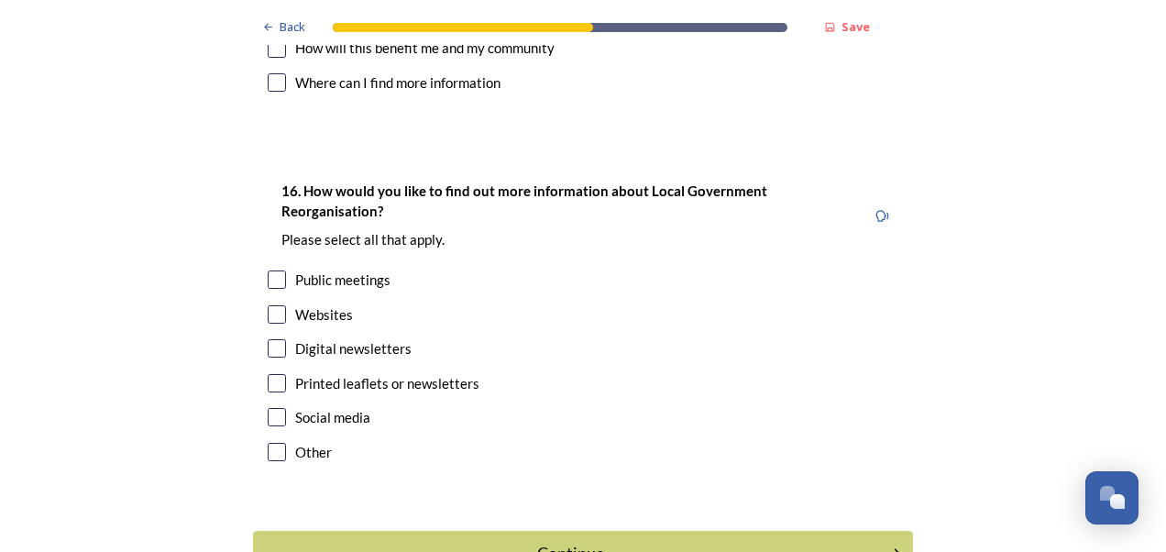
scroll to position [5466, 0]
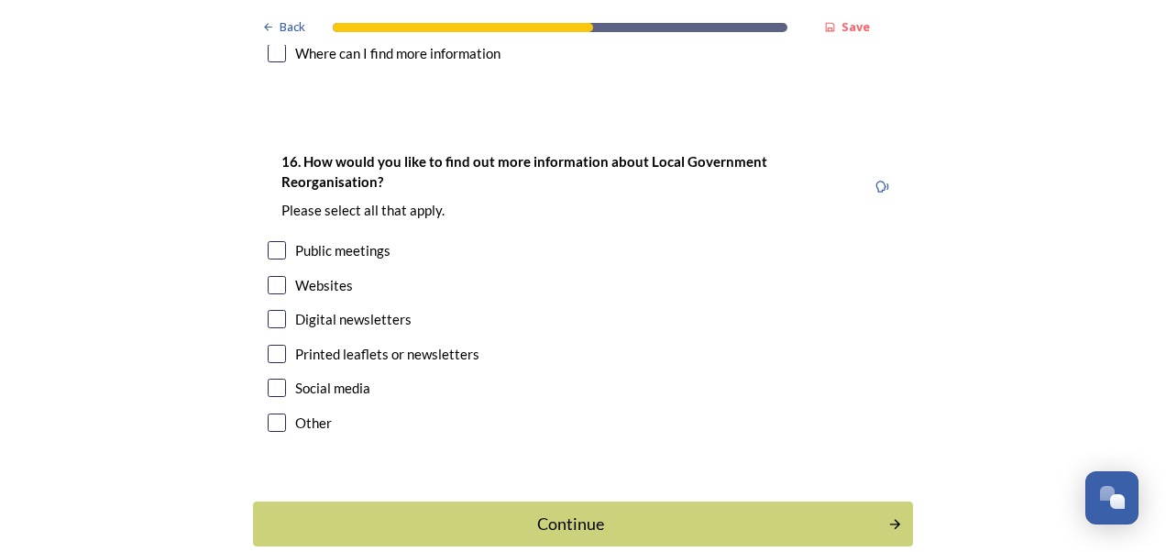
click at [273, 276] on input "checkbox" at bounding box center [277, 285] width 18 height 18
checkbox input "true"
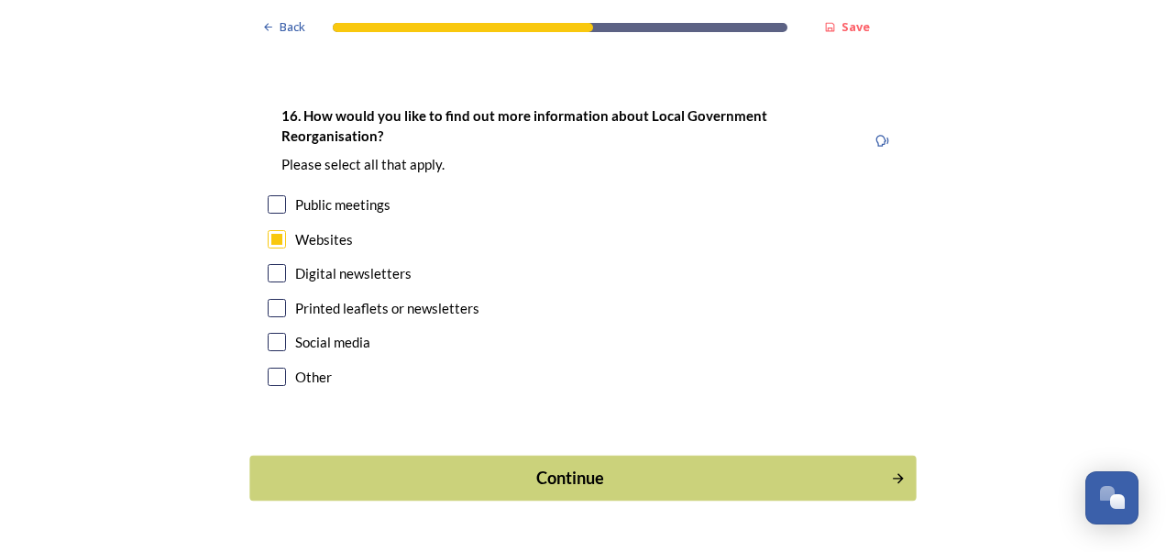
click at [560, 466] on div "Continue" at bounding box center [570, 478] width 621 height 25
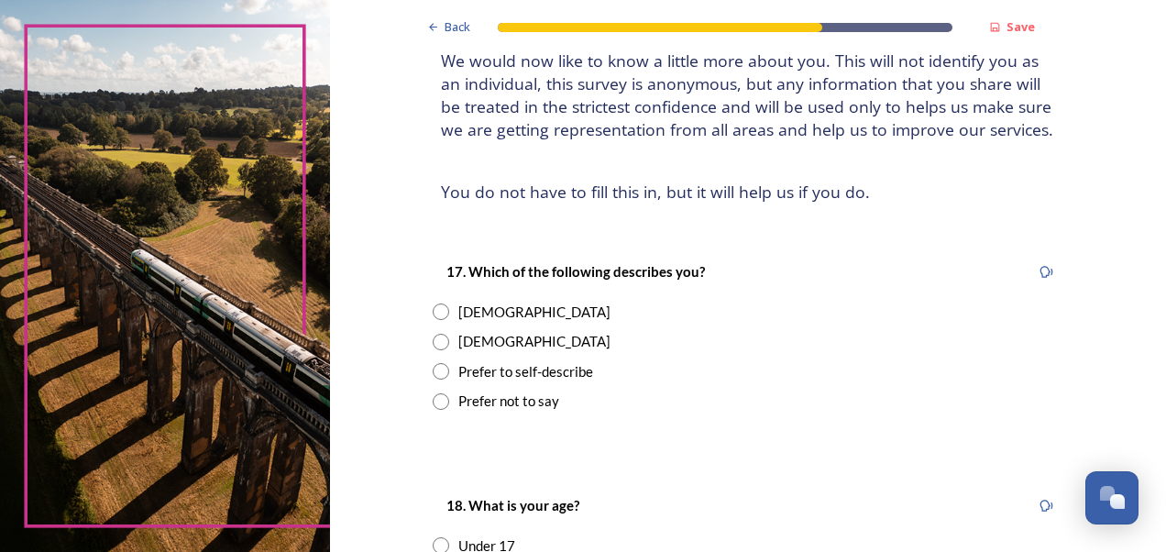
scroll to position [132, 0]
click at [438, 339] on input "radio" at bounding box center [441, 341] width 16 height 16
radio input "true"
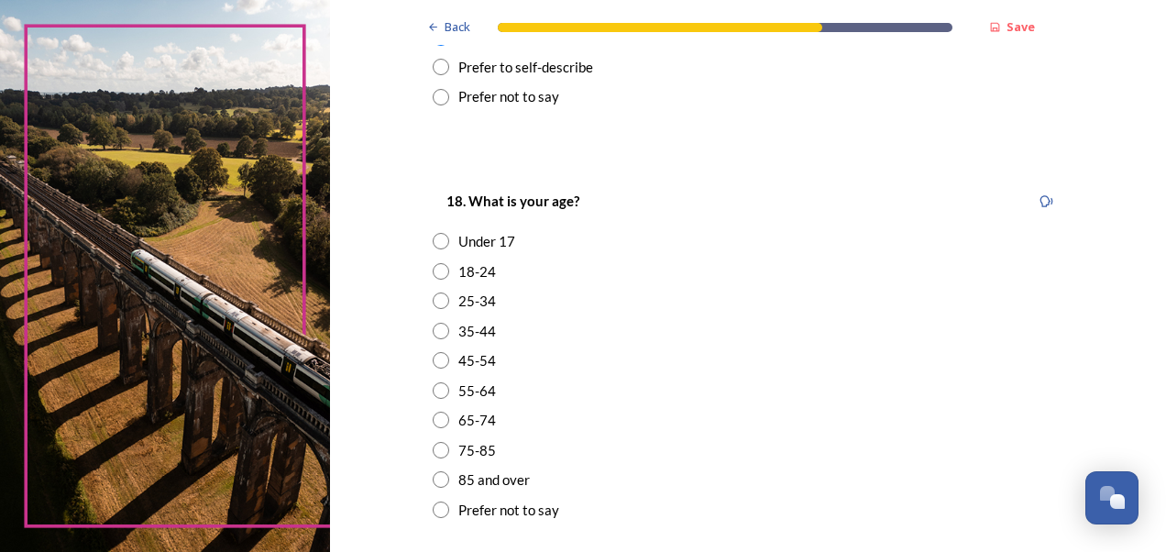
scroll to position [437, 0]
click at [434, 393] on input "radio" at bounding box center [441, 388] width 16 height 16
radio input "true"
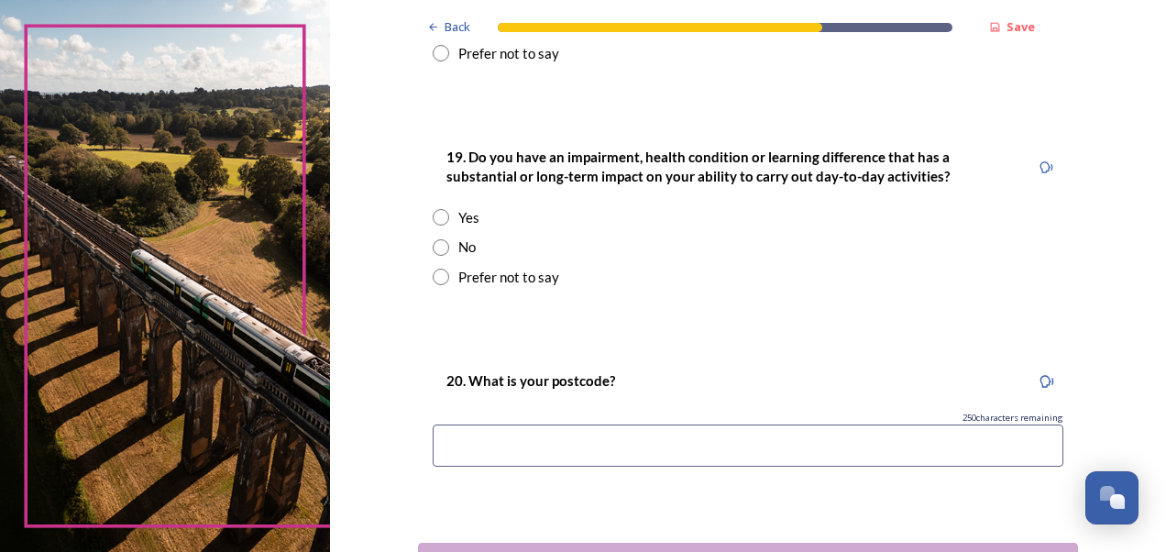
scroll to position [895, 0]
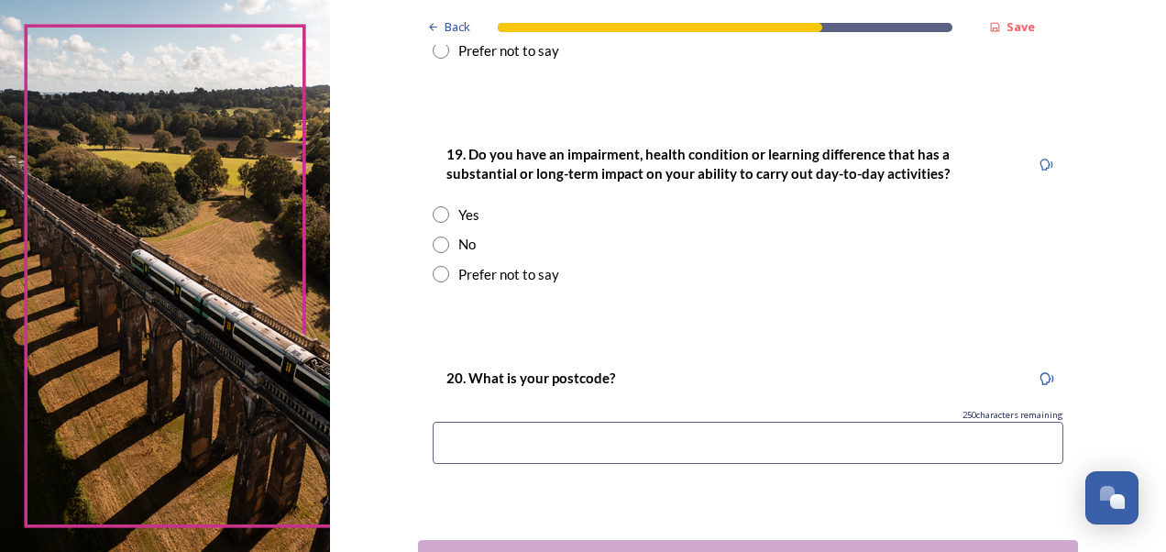
click at [434, 237] on input "radio" at bounding box center [441, 244] width 16 height 16
radio input "true"
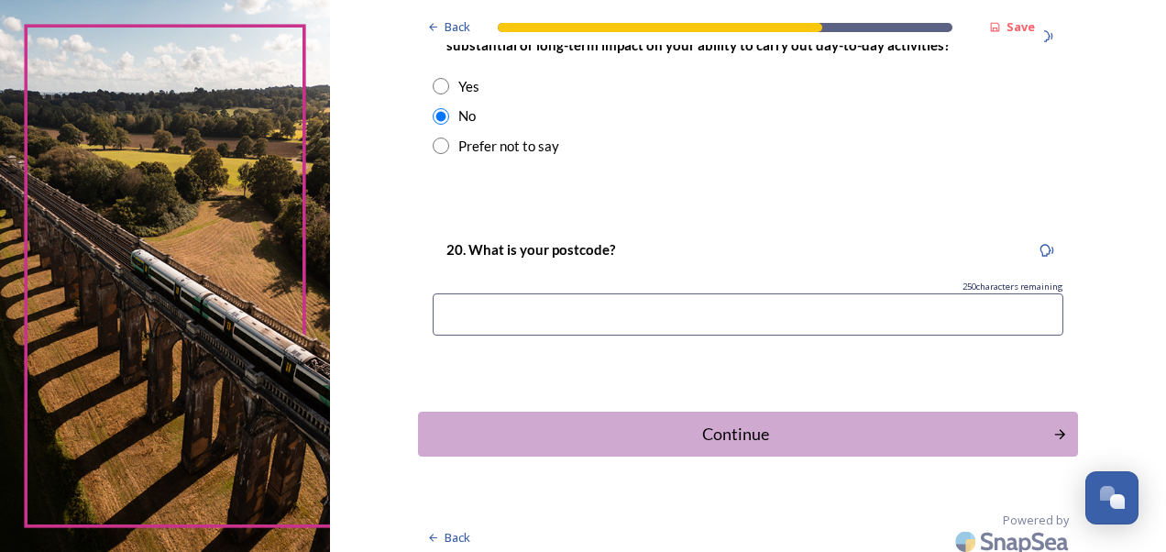
scroll to position [1032, 0]
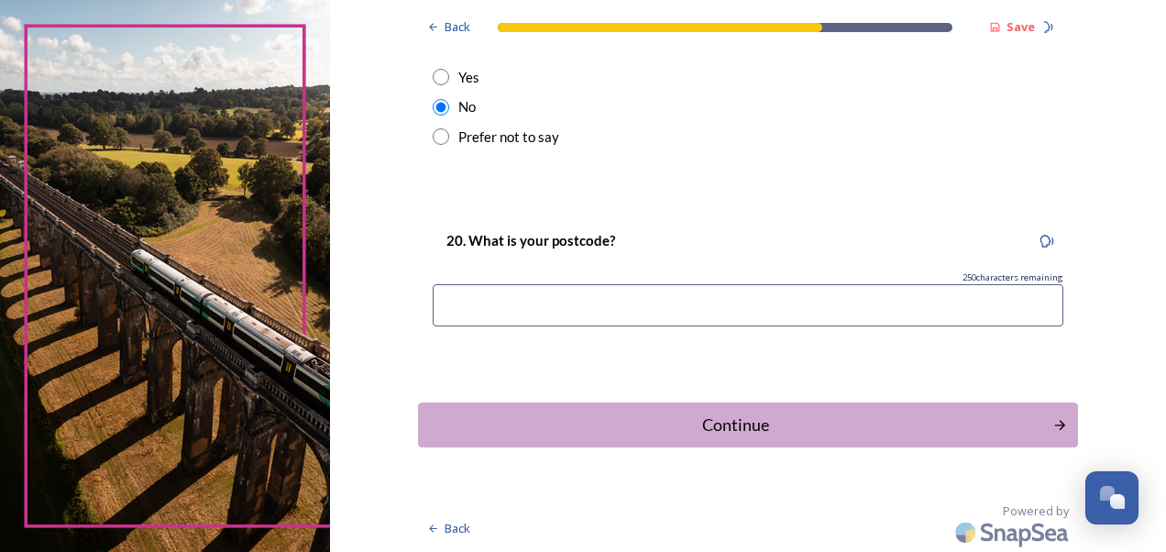
click at [557, 308] on input at bounding box center [748, 305] width 631 height 42
type input "PO19"
click at [801, 418] on div "Continue" at bounding box center [734, 424] width 621 height 25
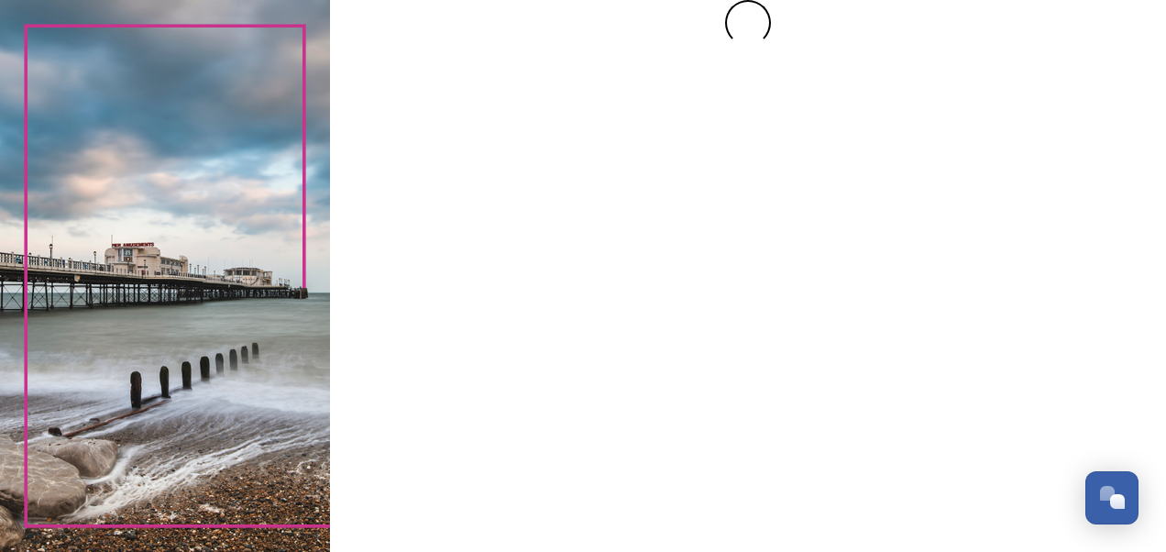
scroll to position [0, 0]
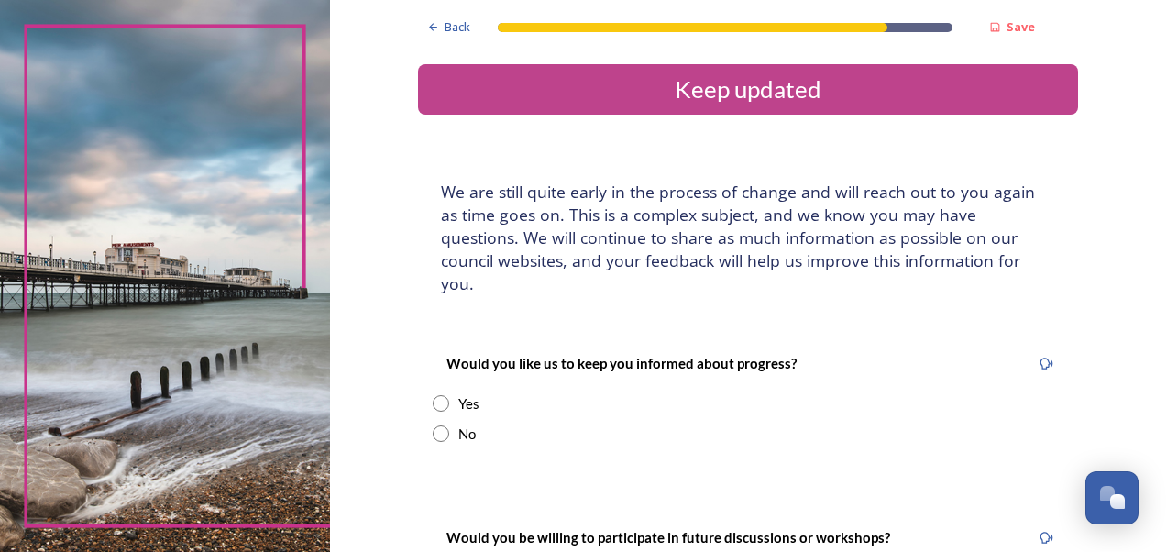
click at [458, 423] on div "No" at bounding box center [466, 433] width 17 height 21
radio input "true"
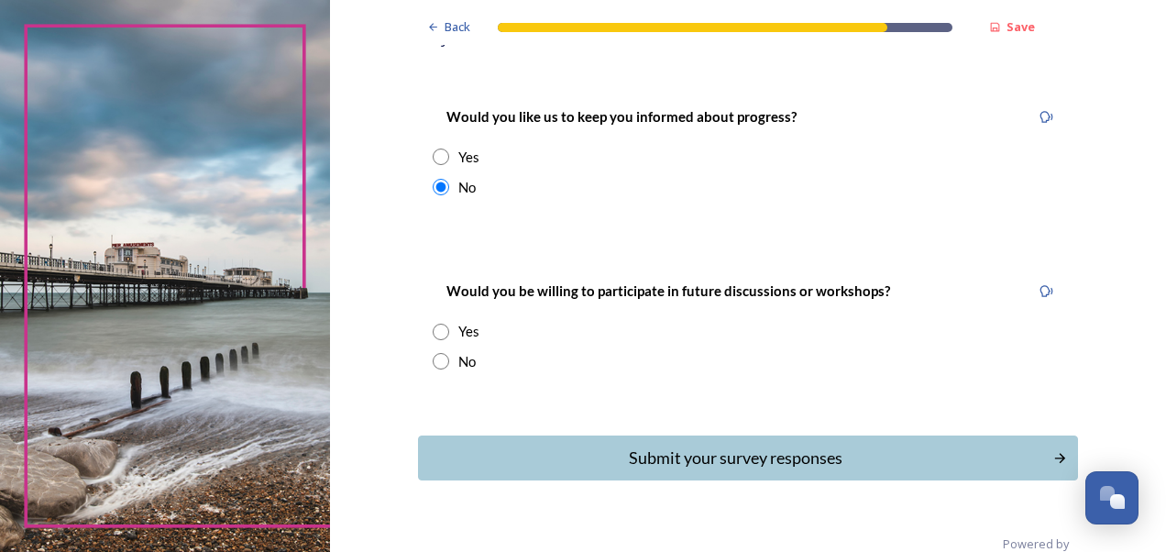
scroll to position [247, 0]
click at [458, 350] on div "No" at bounding box center [466, 360] width 17 height 21
radio input "true"
click at [675, 445] on div "Submit your survey responses" at bounding box center [734, 457] width 621 height 25
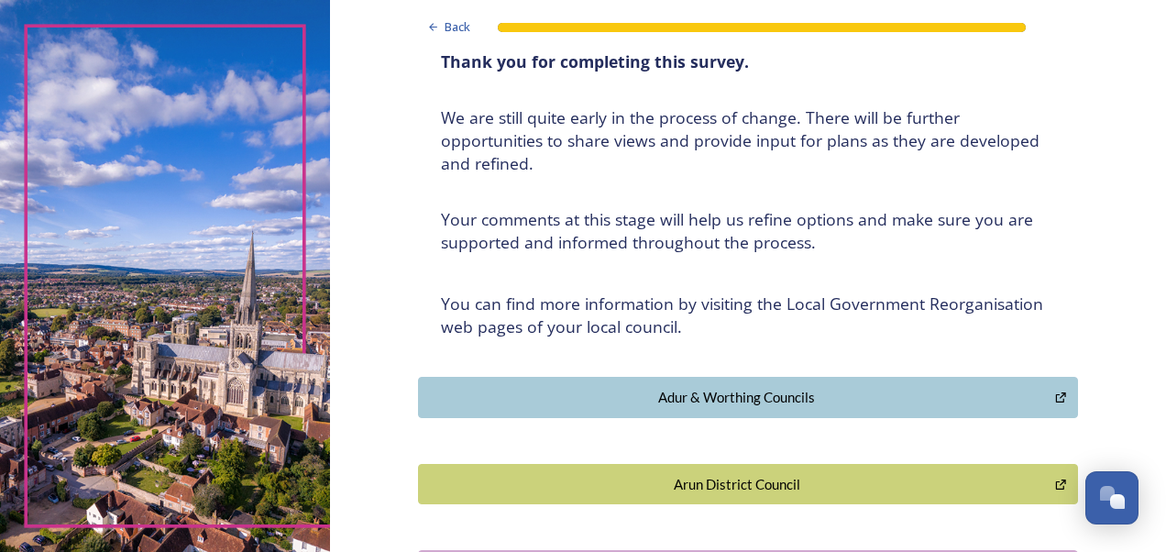
scroll to position [131, 0]
